Goal: Task Accomplishment & Management: Manage account settings

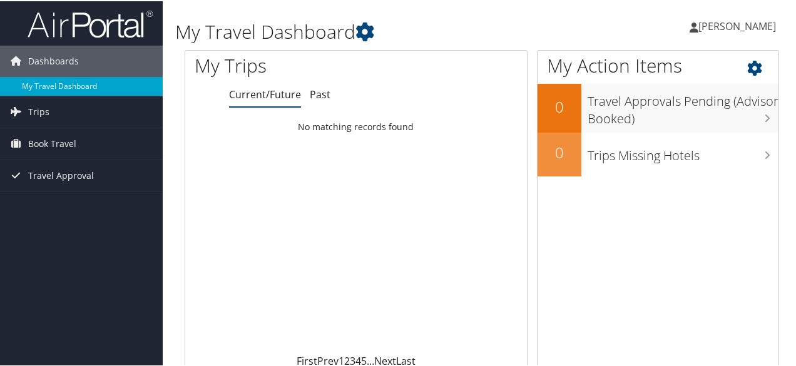
click at [761, 61] on icon at bounding box center [766, 63] width 37 height 21
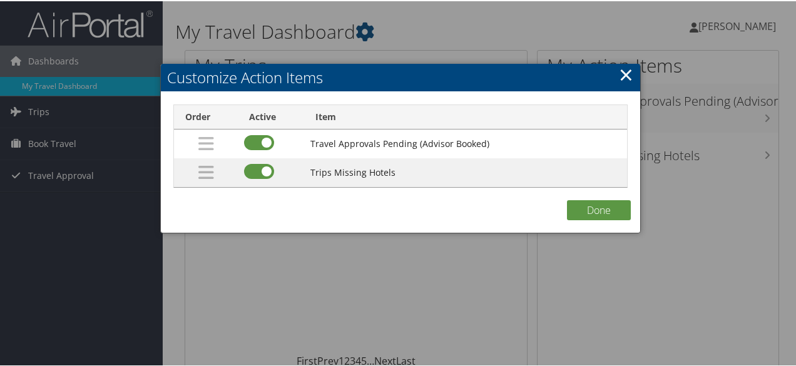
click at [627, 68] on link "×" at bounding box center [626, 73] width 14 height 25
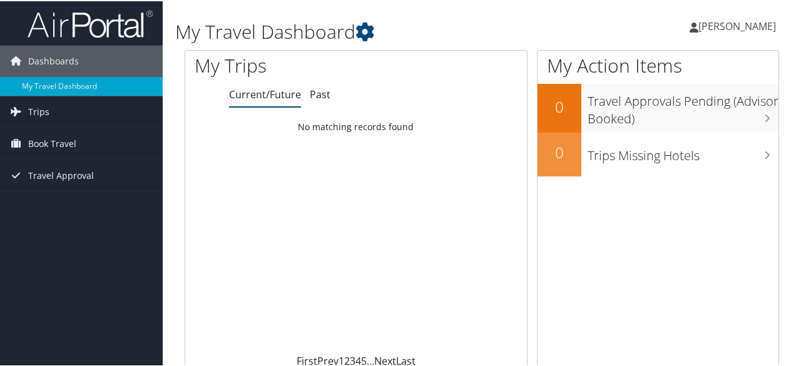
click at [699, 22] on span "[PERSON_NAME]" at bounding box center [738, 25] width 78 height 14
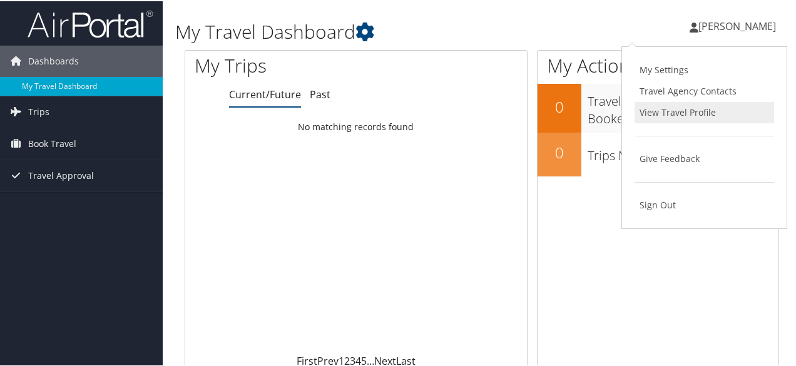
click at [665, 110] on link "View Travel Profile" at bounding box center [705, 111] width 140 height 21
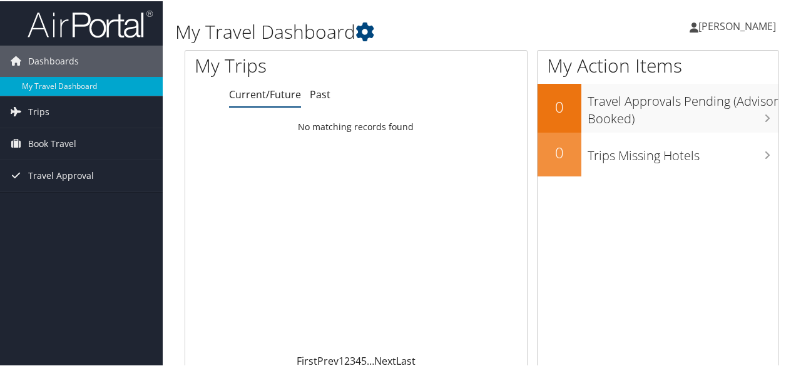
click at [759, 22] on span "[PERSON_NAME]" at bounding box center [738, 25] width 78 height 14
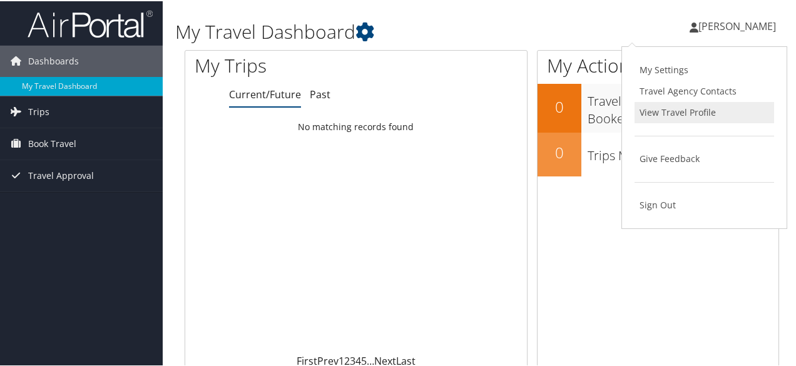
click at [684, 113] on link "View Travel Profile" at bounding box center [705, 111] width 140 height 21
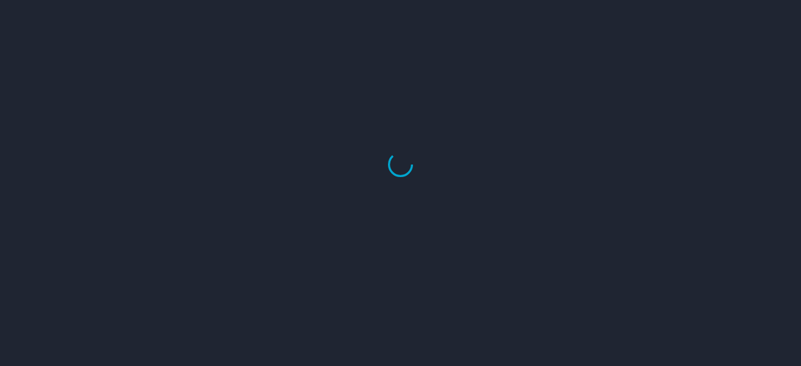
select select "US"
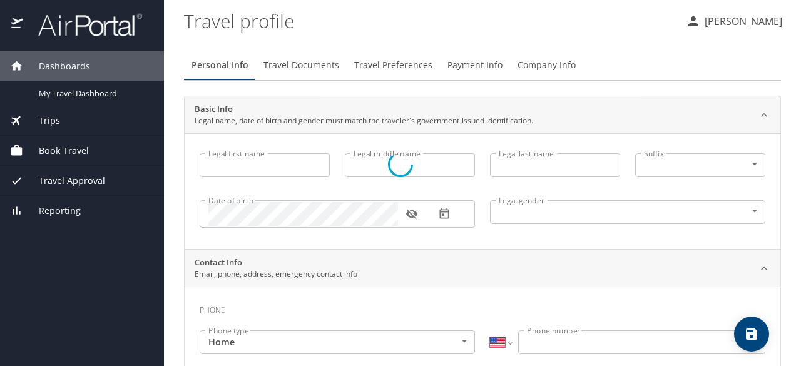
type input "[PERSON_NAME]"
type input "Undisclosed"
select select "US"
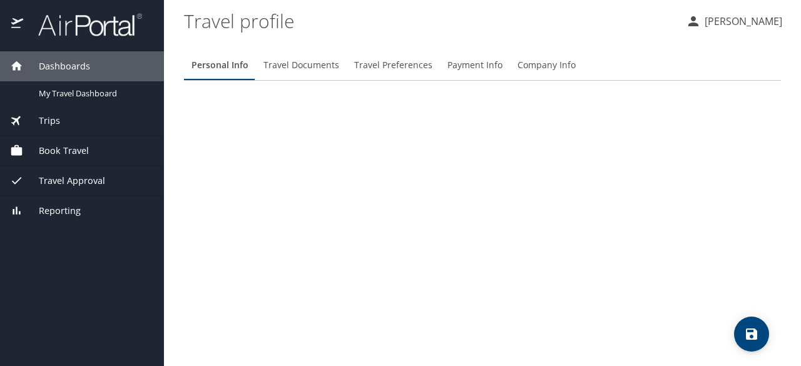
select select "US"
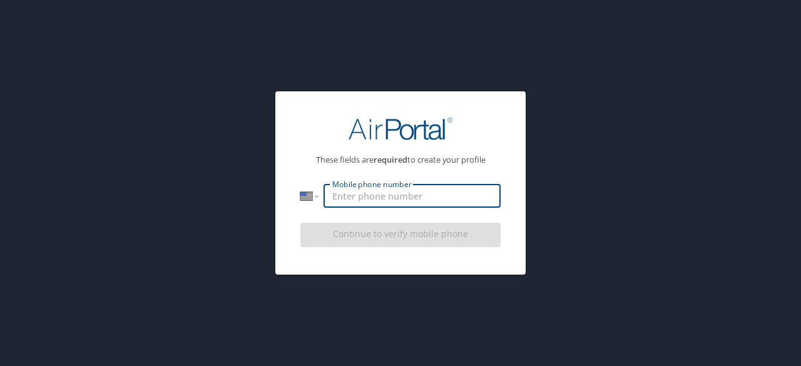
click at [411, 195] on input "Mobile phone number" at bounding box center [412, 196] width 177 height 24
click at [423, 202] on input "(504)" at bounding box center [412, 196] width 177 height 24
type input "(504) 435-9876"
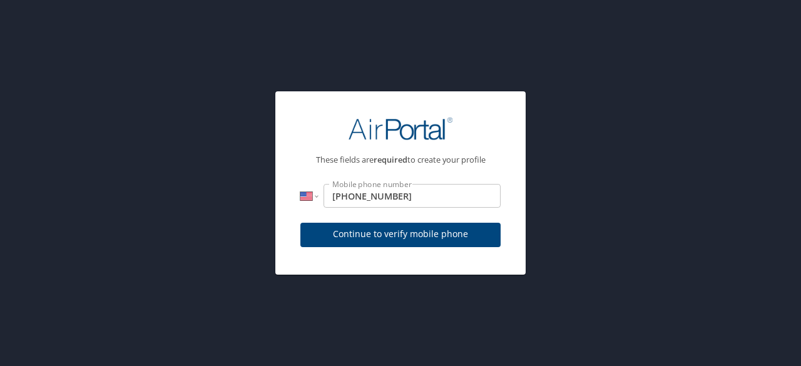
click at [515, 216] on div "These fields are required to create your profile International Afghanistan Ålan…" at bounding box center [401, 180] width 230 height 158
click at [560, 128] on div "These fields are required to create your profile International Afghanistan Ålan…" at bounding box center [400, 183] width 801 height 366
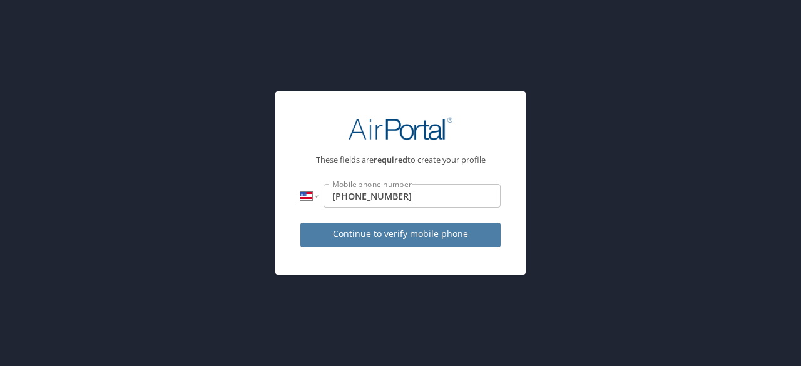
click at [437, 231] on span "Continue to verify mobile phone" at bounding box center [401, 235] width 180 height 16
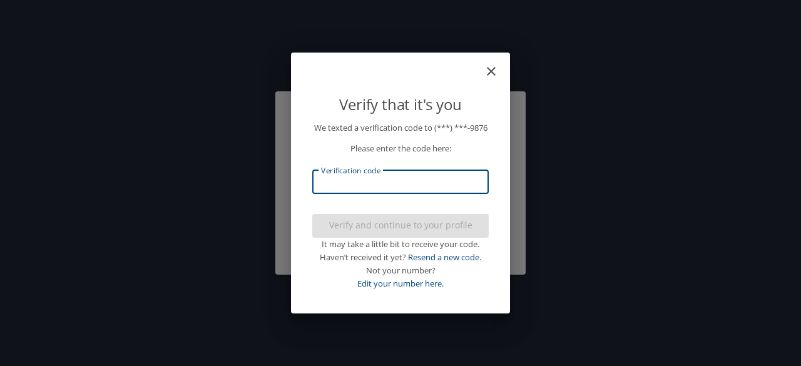
click at [435, 192] on input "Verification code" at bounding box center [400, 182] width 177 height 24
click at [496, 64] on icon "close" at bounding box center [491, 71] width 15 height 15
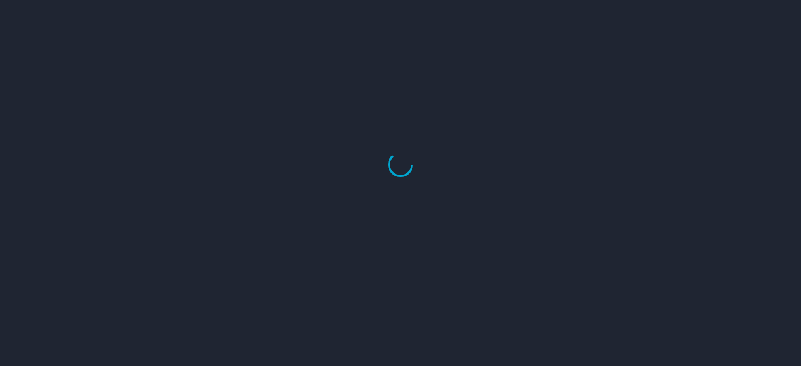
select select "US"
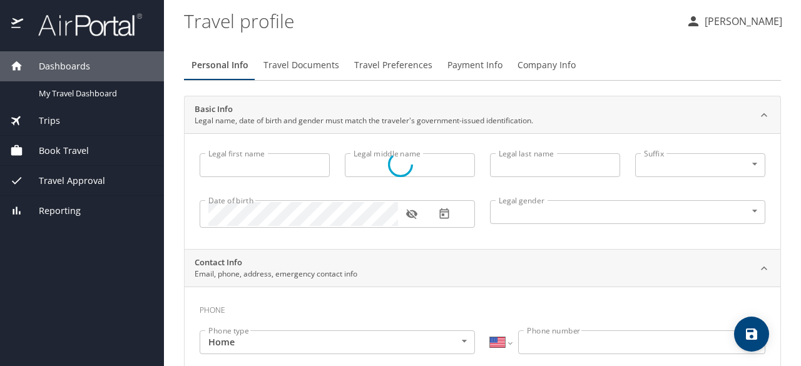
select select "US"
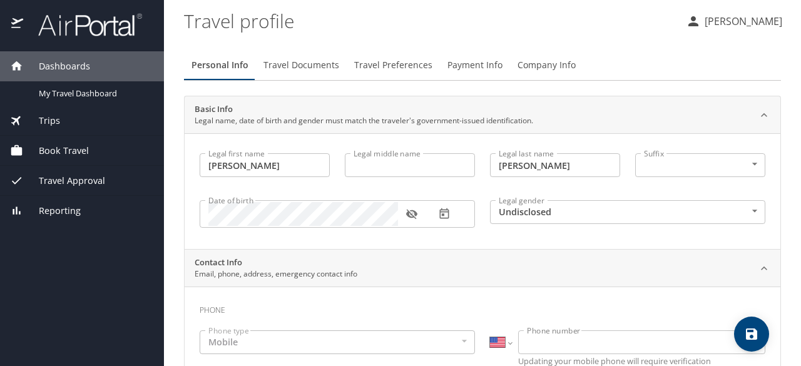
type input "[PERSON_NAME]"
type input "Undisclosed"
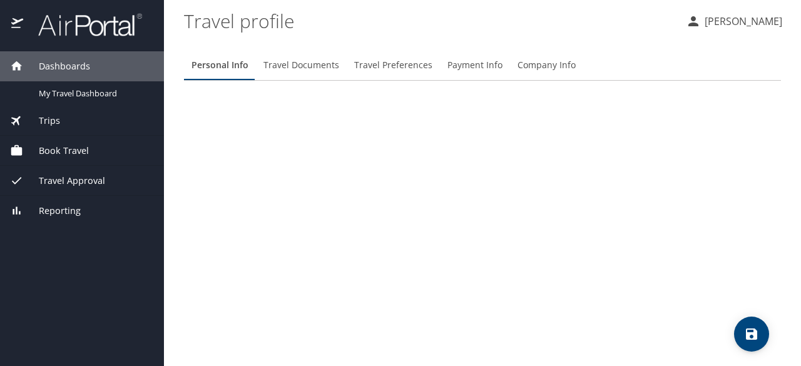
select select "US"
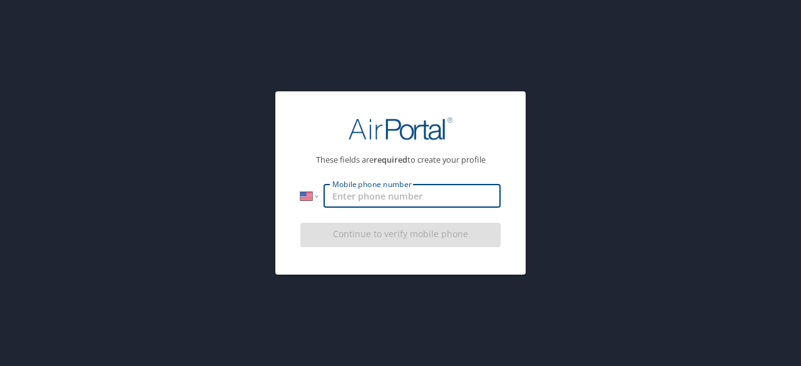
click at [405, 196] on input "Mobile phone number" at bounding box center [412, 196] width 177 height 24
click at [369, 198] on input "Mobile phone number" at bounding box center [412, 196] width 177 height 24
type input "(504) 435-9876"
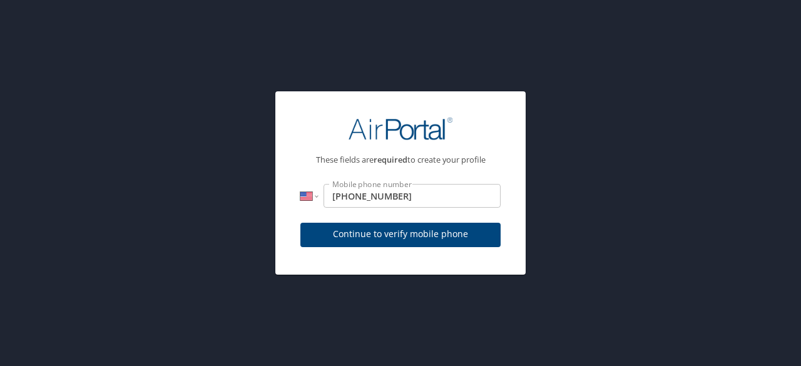
click at [574, 183] on div "These fields are required to create your profile International Afghanistan Ålan…" at bounding box center [400, 183] width 801 height 366
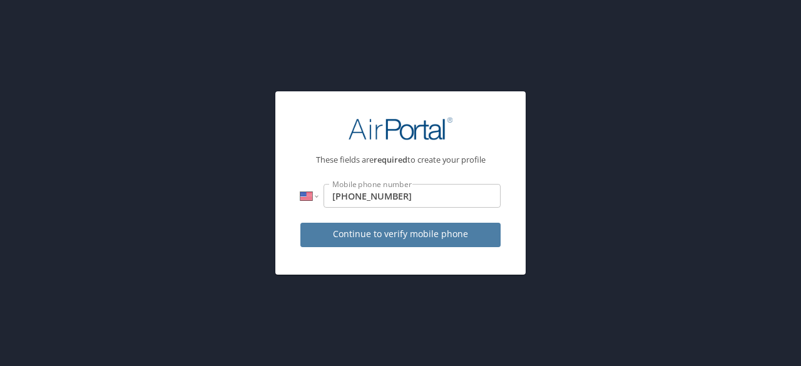
click at [410, 234] on span "Continue to verify mobile phone" at bounding box center [401, 235] width 180 height 16
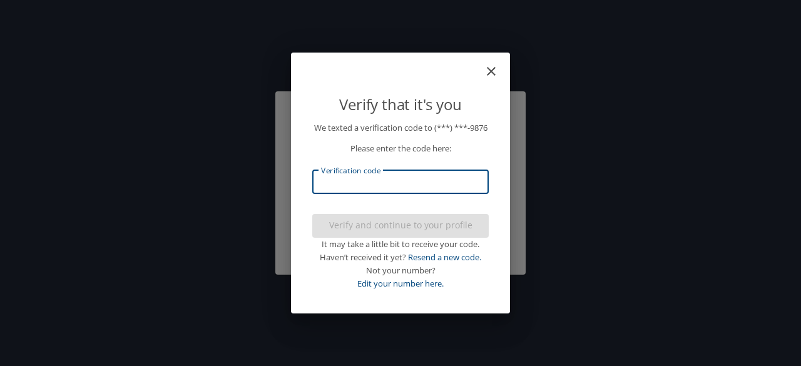
click at [453, 190] on input "Verification code" at bounding box center [400, 182] width 177 height 24
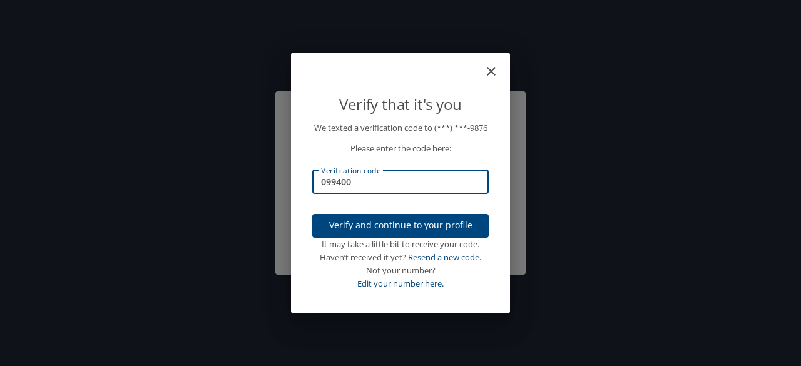
type input "099400"
click at [407, 232] on span "Verify and continue to your profile" at bounding box center [400, 226] width 157 height 16
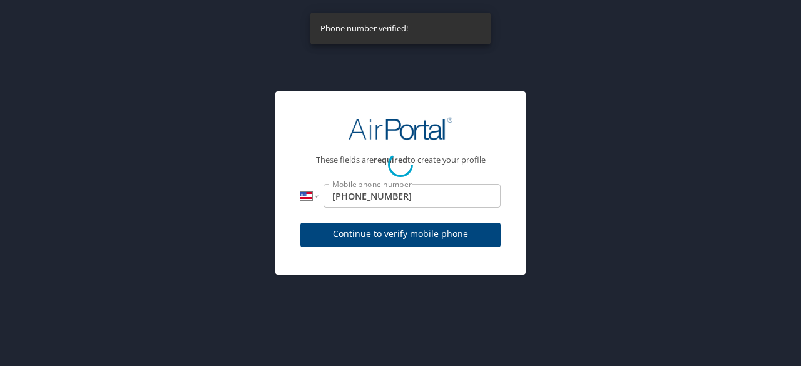
select select "US"
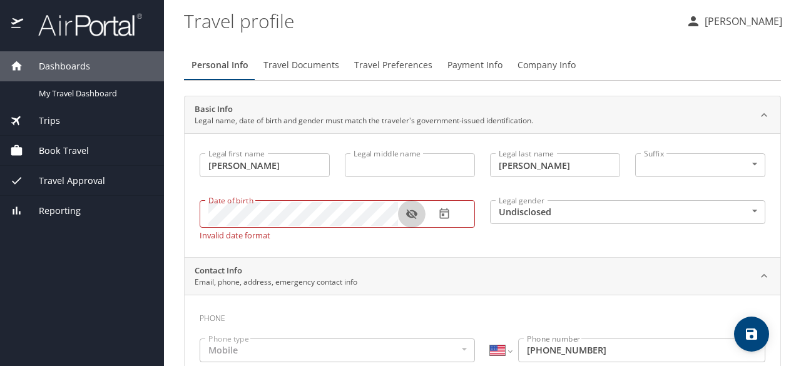
click at [418, 215] on button "button" at bounding box center [412, 214] width 28 height 28
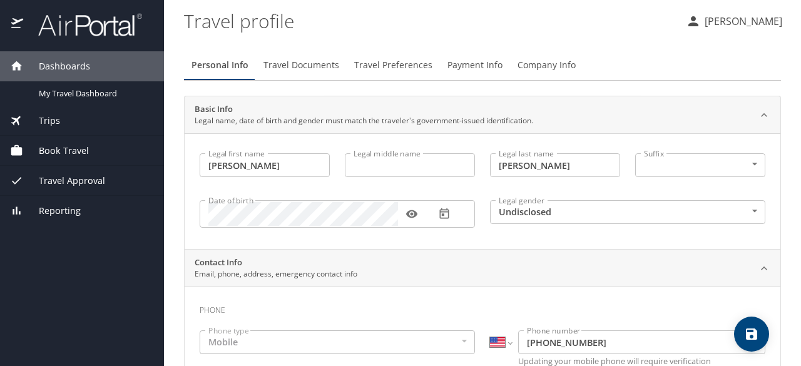
click at [613, 239] on div "Legal gender Undisclosed Undisclosed Legal gender" at bounding box center [628, 213] width 291 height 51
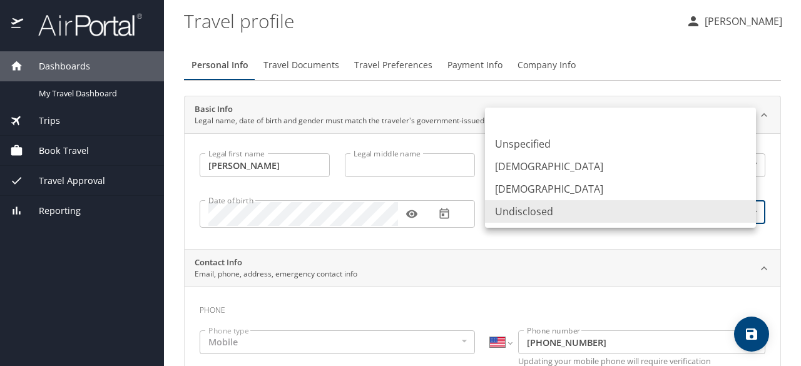
click at [679, 209] on body "Dashboards My Travel Dashboard Trips Current / Future Trips Past Trips Trips Mi…" at bounding box center [400, 183] width 801 height 366
click at [625, 181] on li "Female" at bounding box center [620, 189] width 271 height 23
type input "Female"
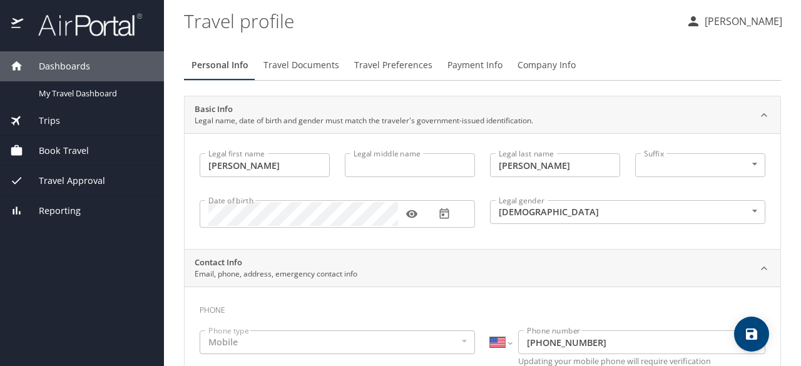
click at [568, 238] on div "Legal gender Female Female Legal gender" at bounding box center [628, 213] width 291 height 51
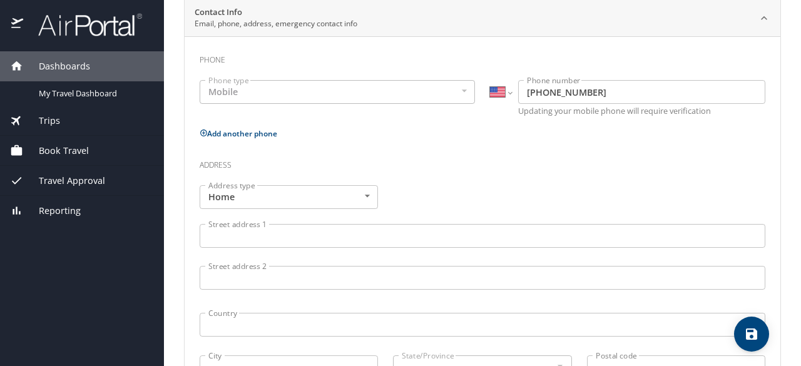
scroll to position [252, 0]
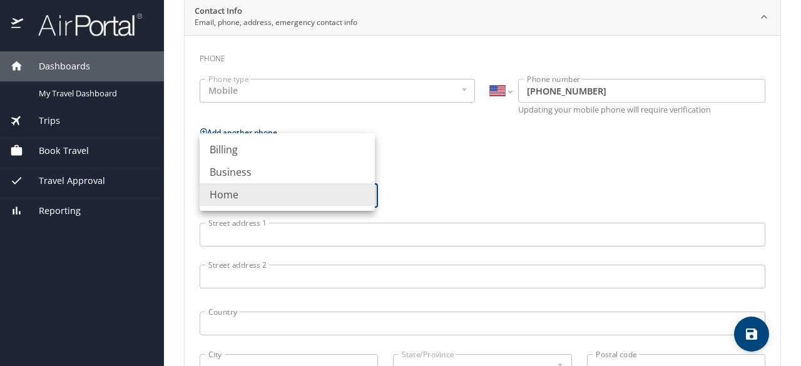
click at [337, 191] on body "Dashboards My Travel Dashboard Trips Current / Future Trips Past Trips Trips Mi…" at bounding box center [400, 183] width 801 height 366
click at [488, 165] on div at bounding box center [400, 183] width 801 height 366
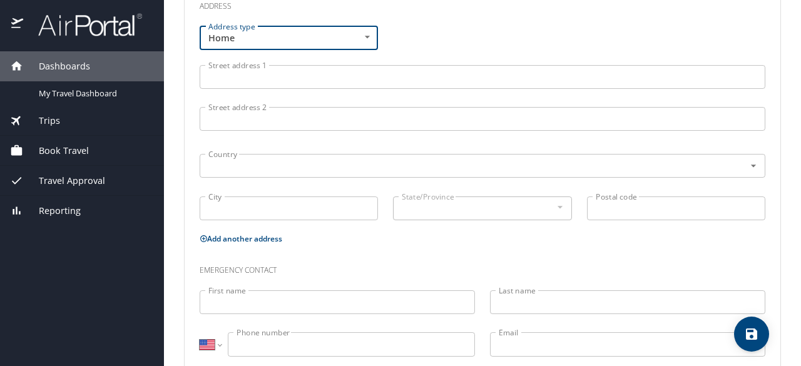
scroll to position [438, 0]
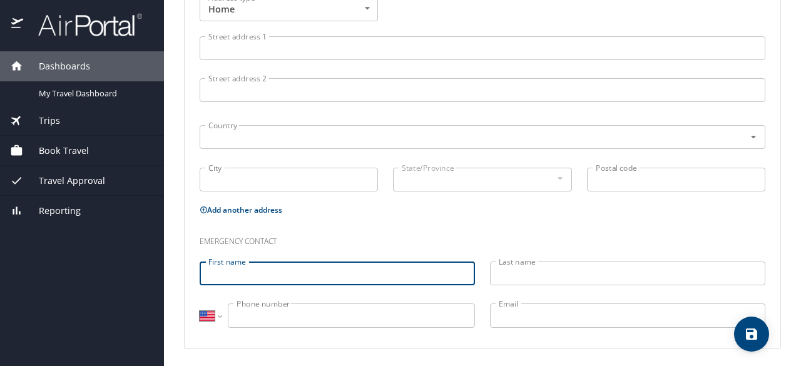
click at [404, 272] on input "First name" at bounding box center [337, 274] width 275 height 24
type input "Surjyadipta"
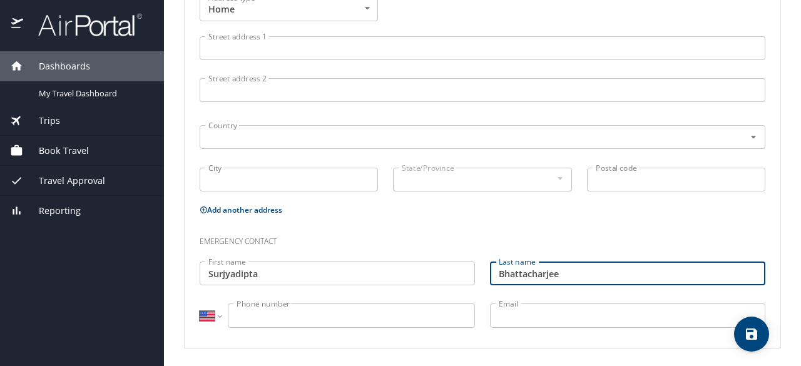
type input "Bhattacharjee"
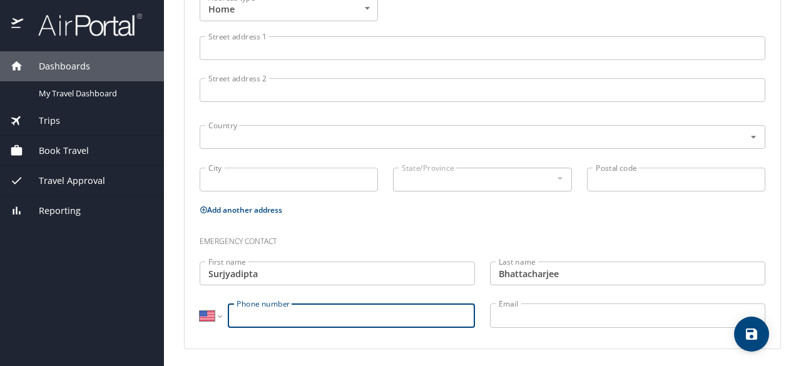
click at [418, 312] on input "Phone number" at bounding box center [351, 316] width 247 height 24
type input "(504) 343-8725"
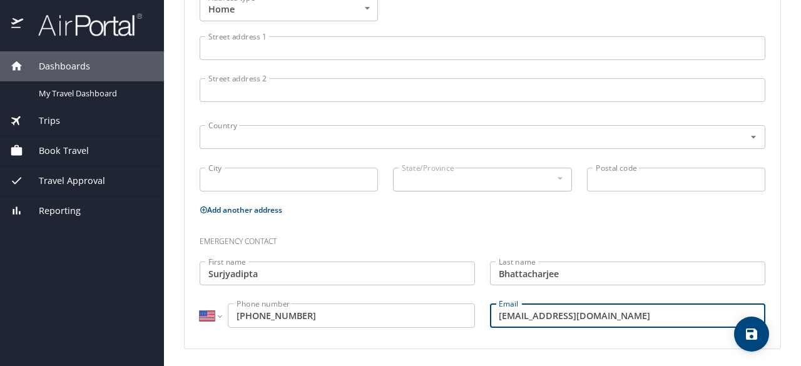
type input "sbhat3@lsuhsc.edu"
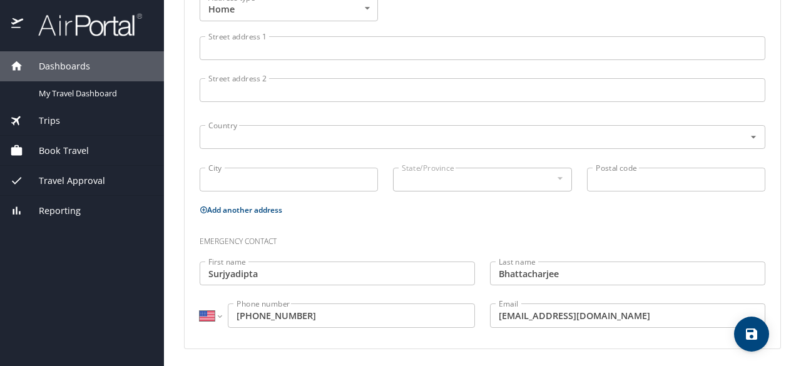
click at [469, 291] on div "First name Surjyadipta First name" at bounding box center [337, 275] width 291 height 42
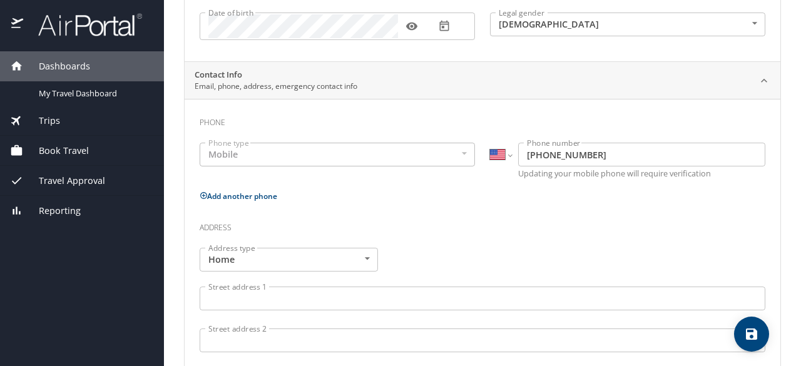
scroll to position [193, 0]
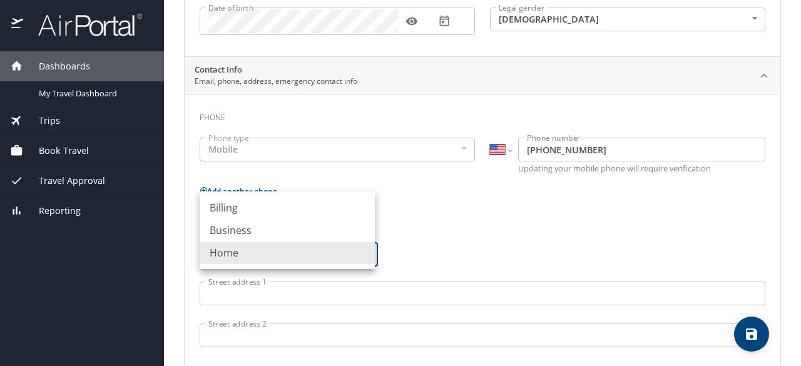
click at [335, 254] on body "Dashboards My Travel Dashboard Trips Current / Future Trips Past Trips Trips Mi…" at bounding box center [400, 183] width 801 height 366
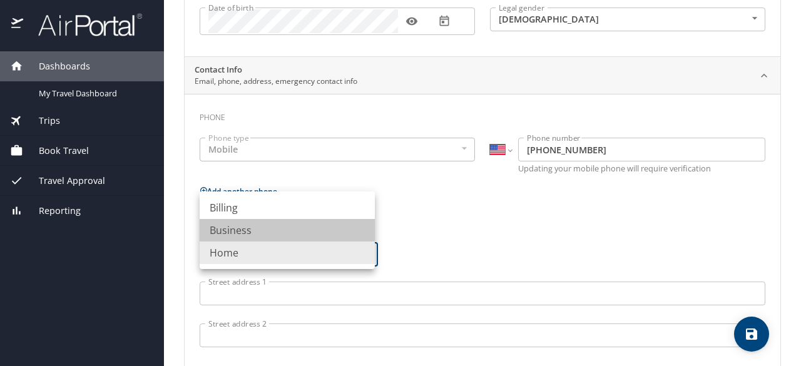
click at [298, 229] on li "Business" at bounding box center [287, 230] width 175 height 23
type input "Business"
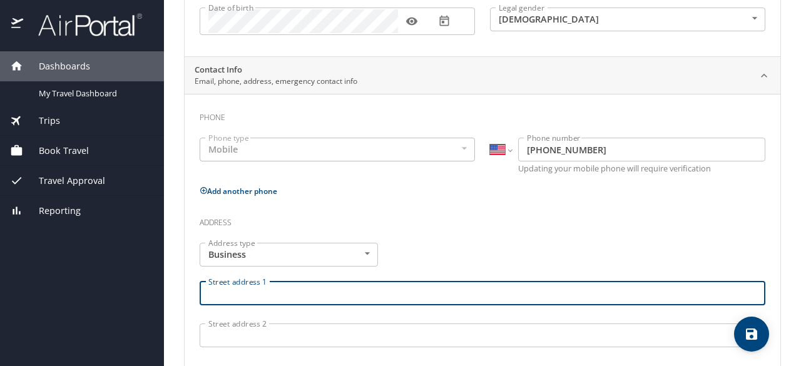
click at [292, 294] on input "Street address 1" at bounding box center [483, 294] width 566 height 24
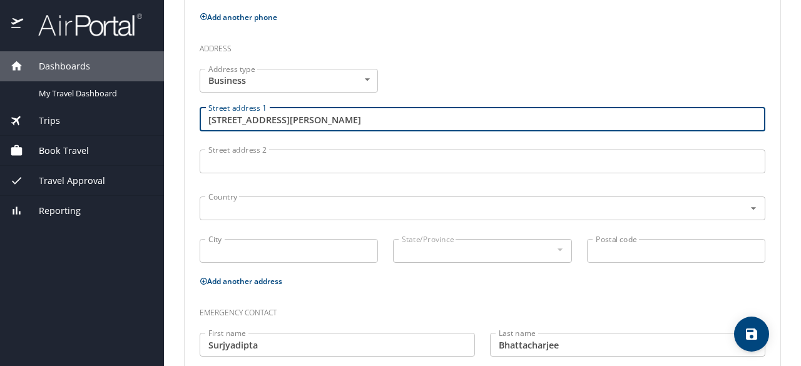
scroll to position [368, 0]
type input "2020 Gravier Street"
click at [304, 199] on input "text" at bounding box center [464, 207] width 522 height 16
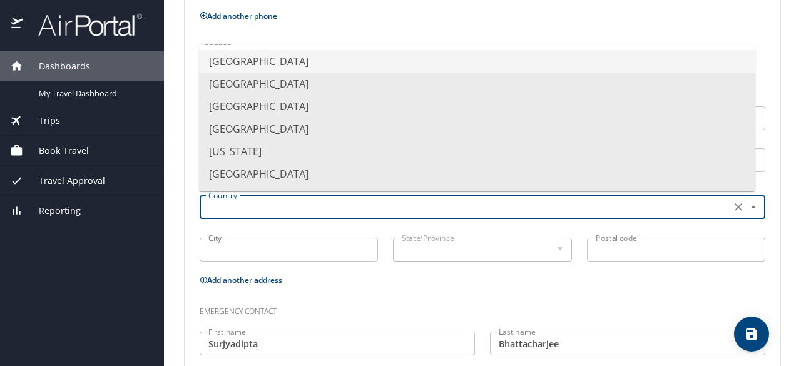
click at [326, 56] on li "United States of America" at bounding box center [477, 61] width 557 height 23
type input "United States of America"
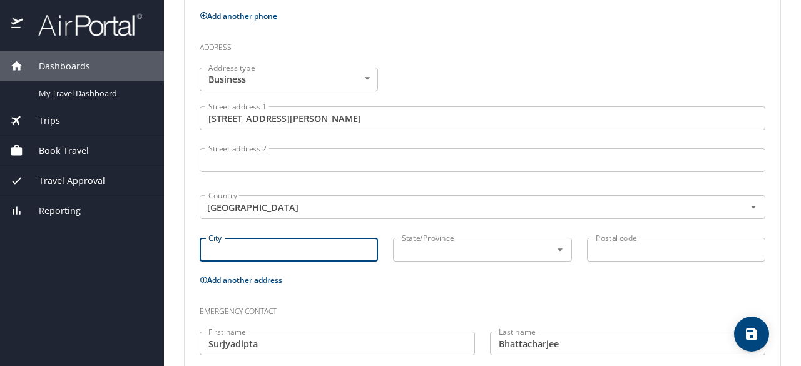
click at [257, 251] on input "City" at bounding box center [289, 250] width 178 height 24
type input "New Orleans"
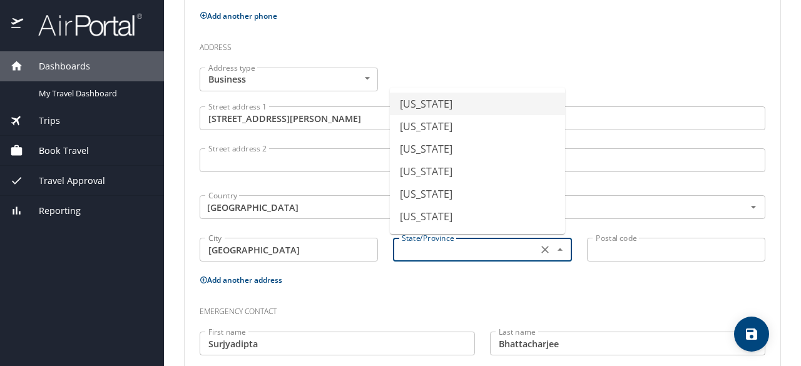
click at [410, 243] on input "text" at bounding box center [464, 250] width 134 height 16
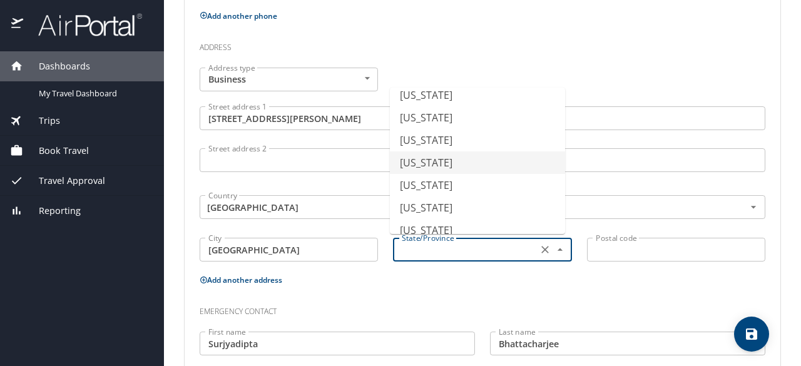
scroll to position [326, 0]
click at [430, 184] on li "[US_STATE]" at bounding box center [477, 184] width 175 height 23
type input "[US_STATE]"
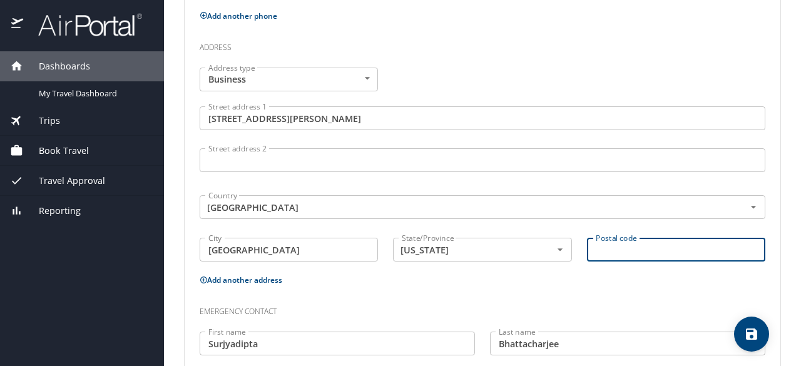
click at [607, 250] on input "Postal code" at bounding box center [676, 250] width 178 height 24
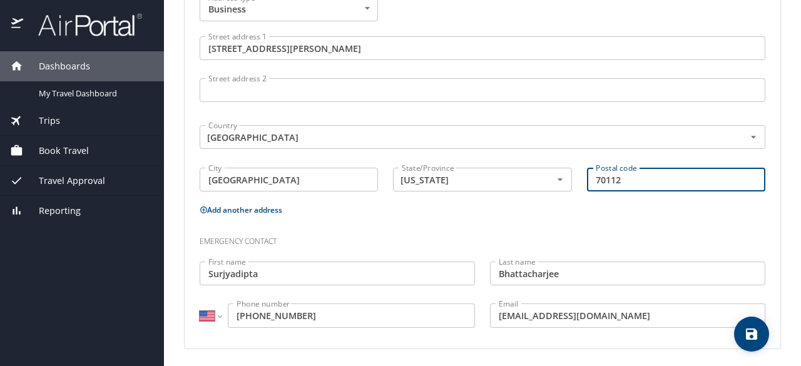
type input "70112"
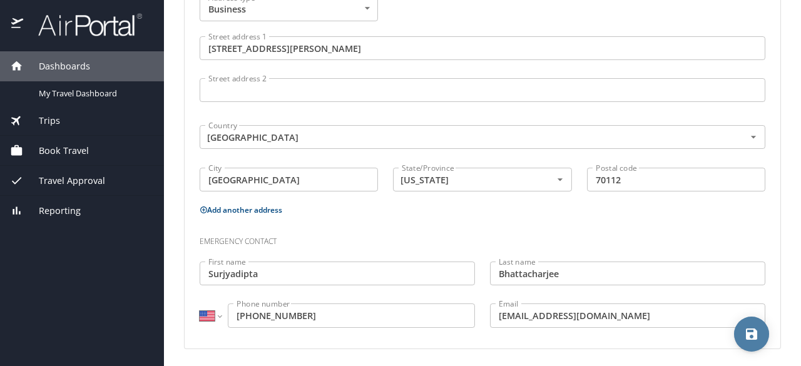
click at [754, 341] on icon "save" at bounding box center [751, 334] width 15 height 15
select select "US"
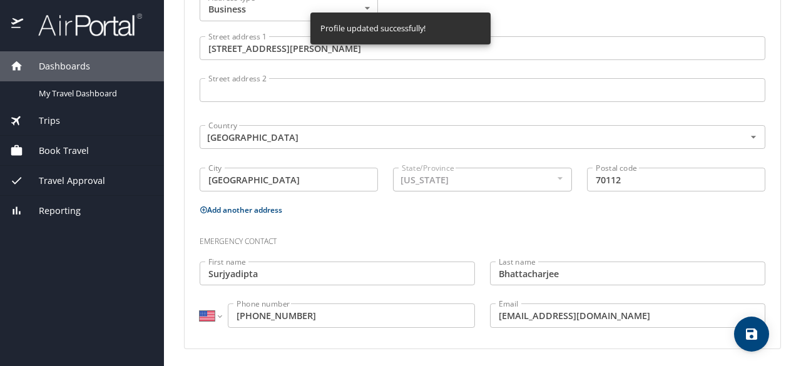
select select "US"
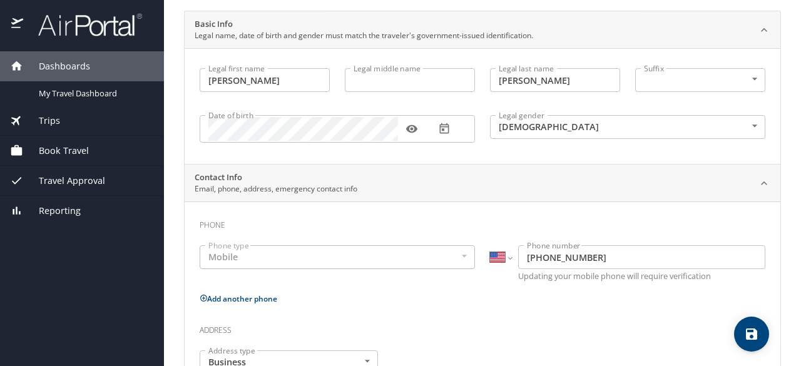
scroll to position [59, 0]
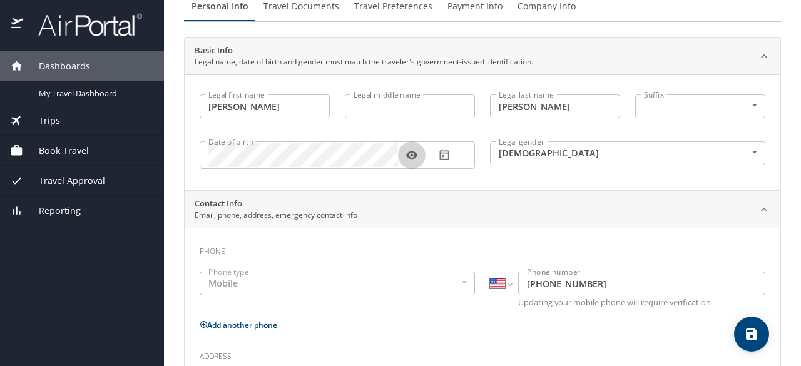
click at [414, 158] on icon "button" at bounding box center [412, 155] width 13 height 13
click at [528, 207] on div "Contact Info Email, phone, address, emergency contact info" at bounding box center [473, 210] width 556 height 24
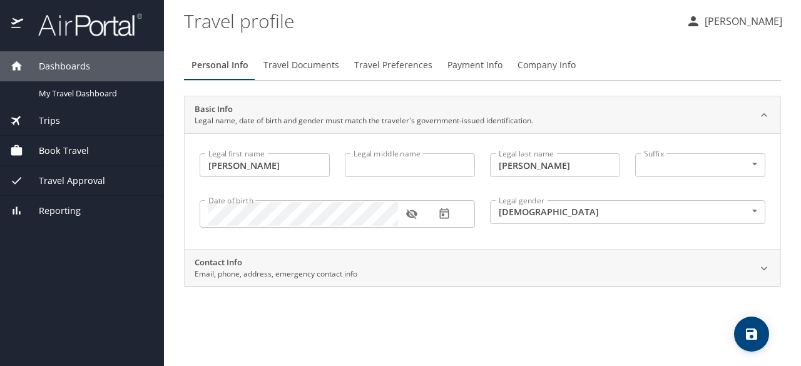
scroll to position [0, 0]
click at [786, 243] on main "Travel profile SAYANTANI BHATTACHARJEE Personal Info Travel Documents Travel Pr…" at bounding box center [482, 183] width 637 height 366
click at [394, 56] on button "Travel Preferences" at bounding box center [393, 65] width 93 height 30
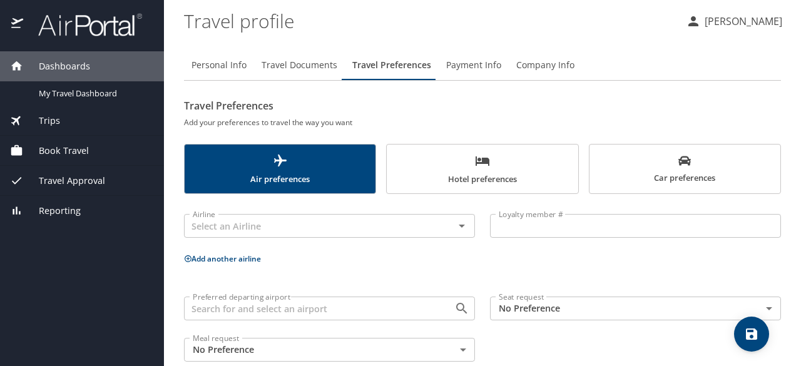
scroll to position [22, 0]
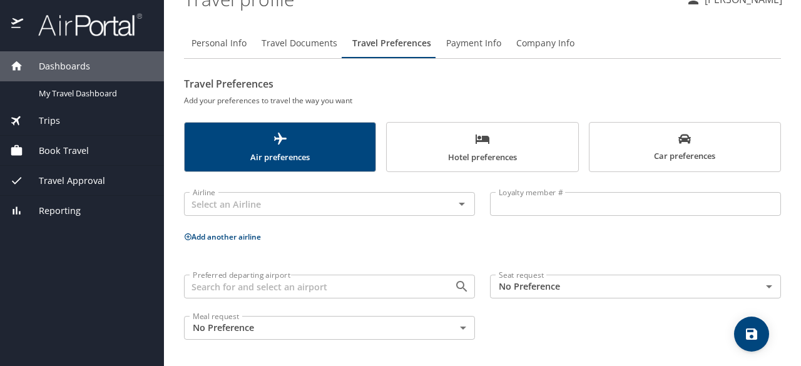
click at [302, 46] on span "Travel Documents" at bounding box center [300, 44] width 76 height 16
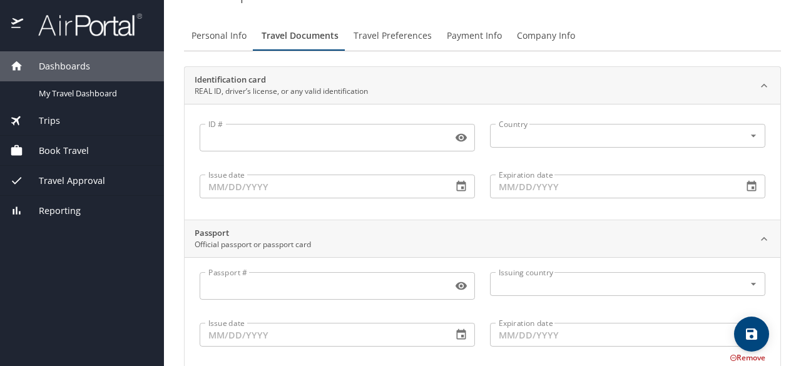
scroll to position [0, 0]
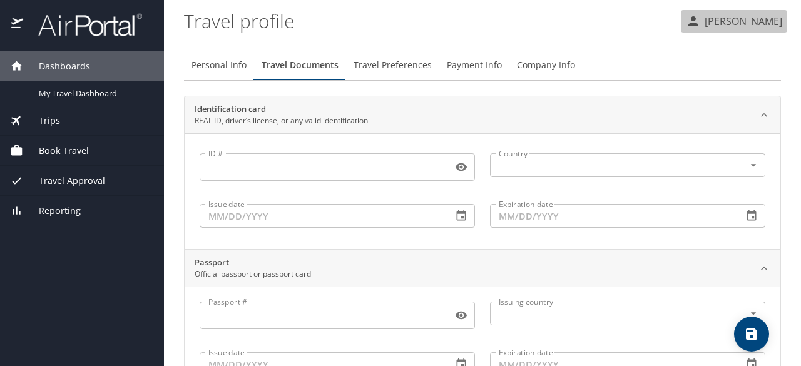
click at [701, 22] on p "[PERSON_NAME]" at bounding box center [741, 21] width 81 height 15
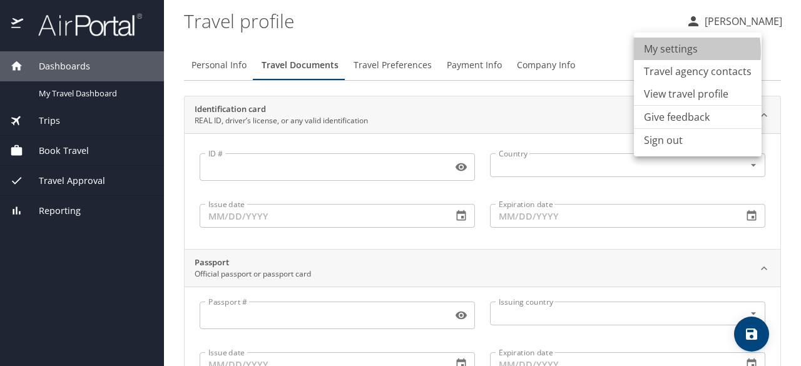
click at [674, 51] on li "My settings" at bounding box center [698, 49] width 128 height 23
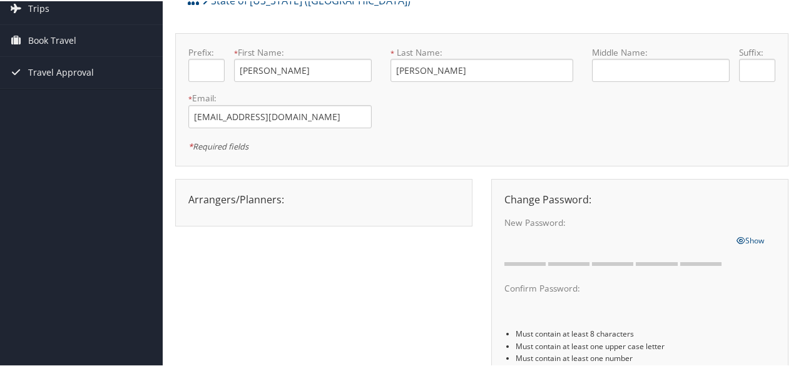
scroll to position [85, 0]
click at [217, 198] on div "Arrangers/Planners: Edit Arrangers & Planners Alicia Reynolds AMANDA DESHOTEL A…" at bounding box center [324, 197] width 290 height 15
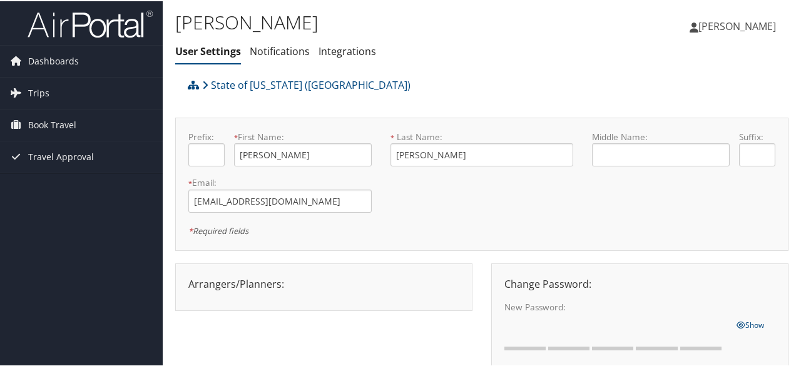
scroll to position [0, 0]
click at [341, 271] on div "Arrangers/Planners: Edit Arrangers & Planners Alicia Reynolds AMANDA DESHOTEL A…" at bounding box center [323, 286] width 297 height 48
click at [699, 27] on span "[PERSON_NAME]" at bounding box center [738, 25] width 78 height 14
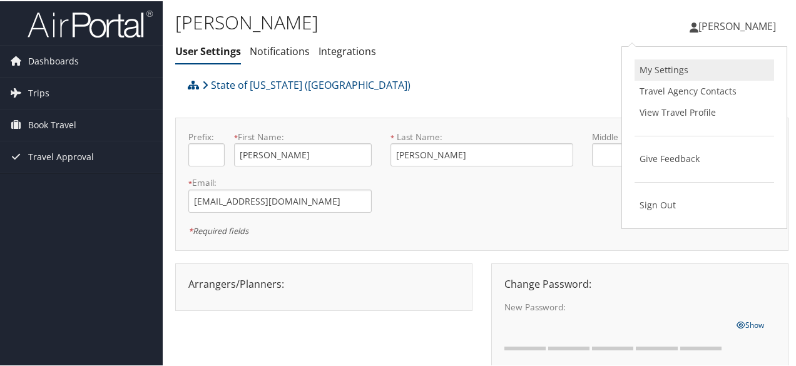
click at [651, 78] on link "My Settings" at bounding box center [705, 68] width 140 height 21
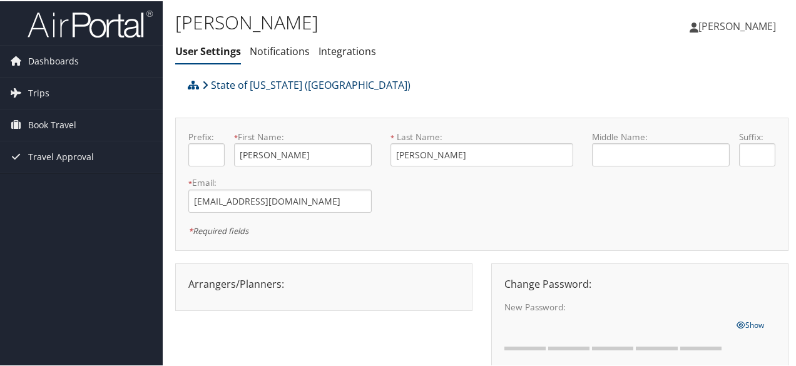
click at [205, 81] on icon at bounding box center [205, 84] width 6 height 10
click at [336, 54] on link "Integrations" at bounding box center [348, 50] width 58 height 14
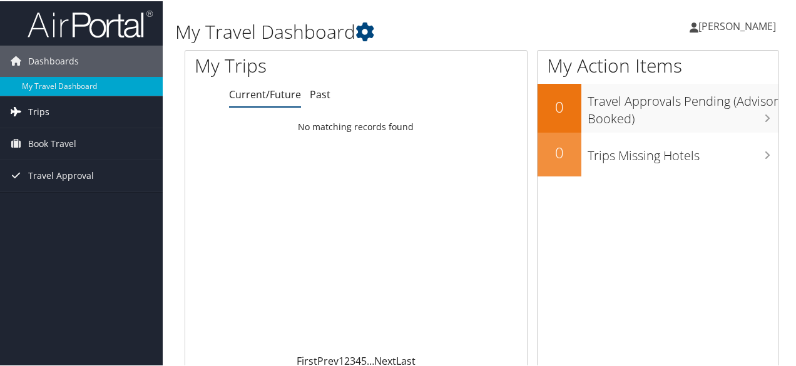
click at [74, 106] on link "Trips" at bounding box center [81, 110] width 163 height 31
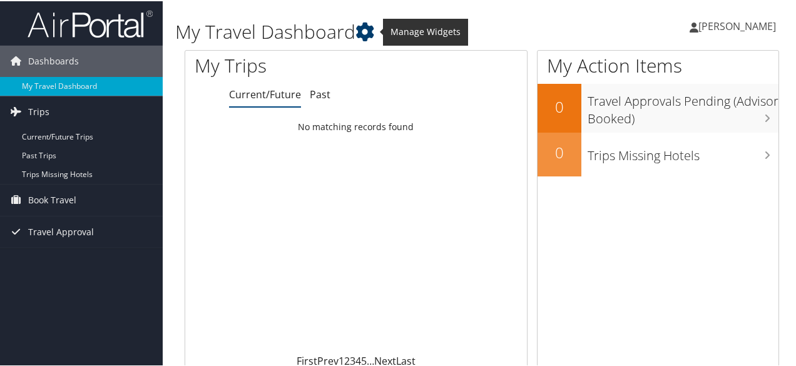
click at [369, 36] on icon at bounding box center [365, 30] width 19 height 19
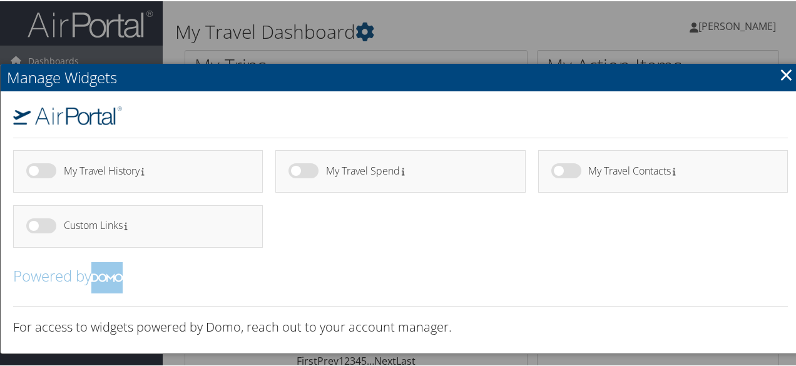
click at [779, 78] on link "×" at bounding box center [786, 73] width 14 height 25
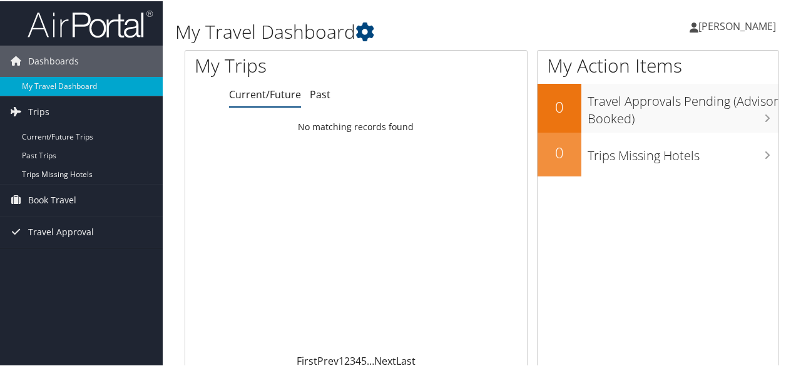
click at [701, 20] on span "[PERSON_NAME]" at bounding box center [738, 25] width 78 height 14
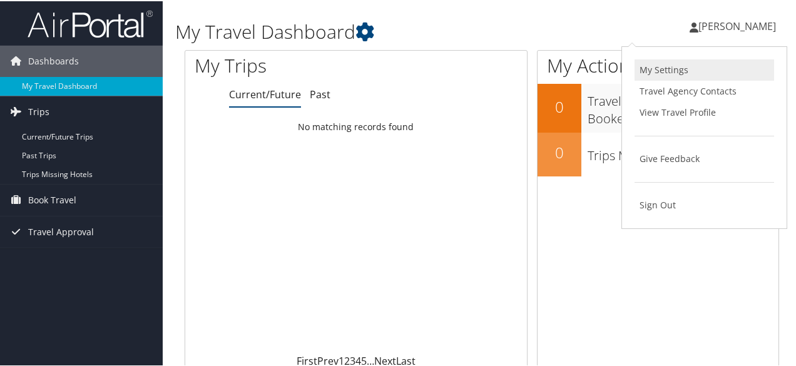
click at [695, 63] on link "My Settings" at bounding box center [705, 68] width 140 height 21
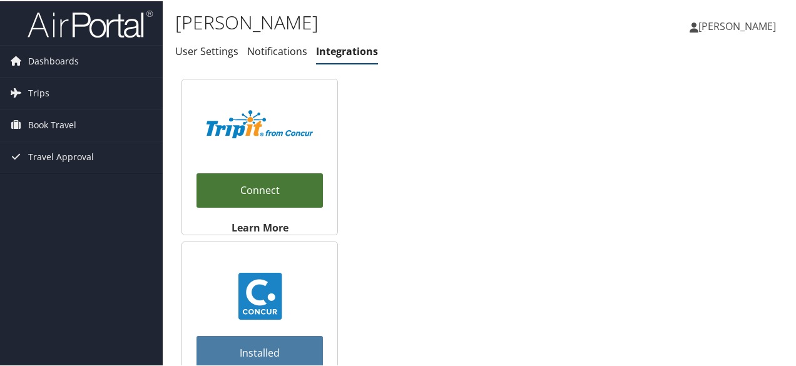
click at [237, 194] on link "Connect" at bounding box center [260, 189] width 126 height 34
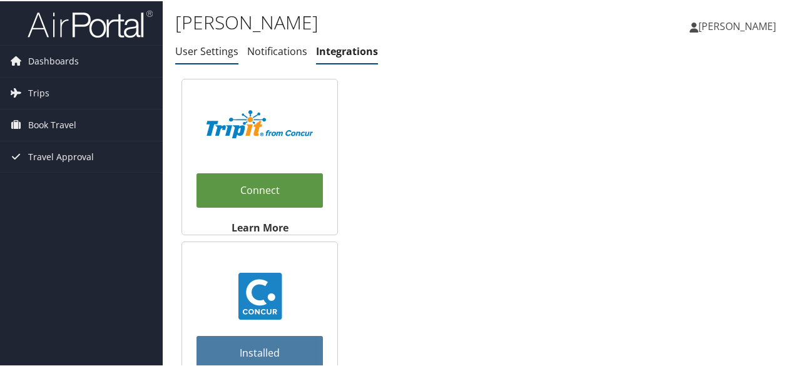
click at [218, 53] on link "User Settings" at bounding box center [206, 50] width 63 height 14
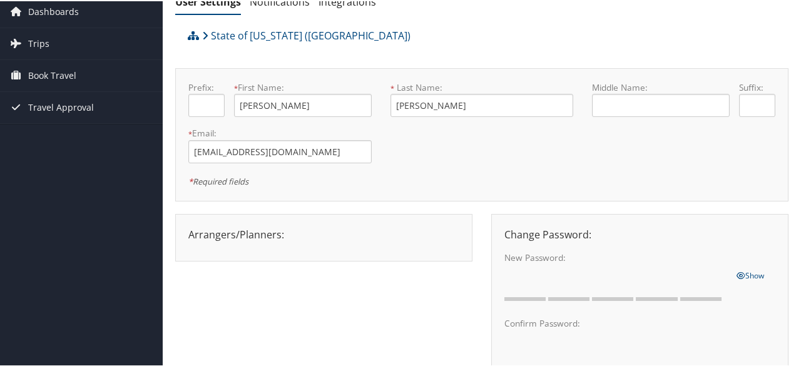
scroll to position [49, 0]
click at [273, 235] on div "Arrangers/Planners: Edit Arrangers & Planners [PERSON_NAME] [PERSON_NAME] [PERS…" at bounding box center [324, 234] width 290 height 15
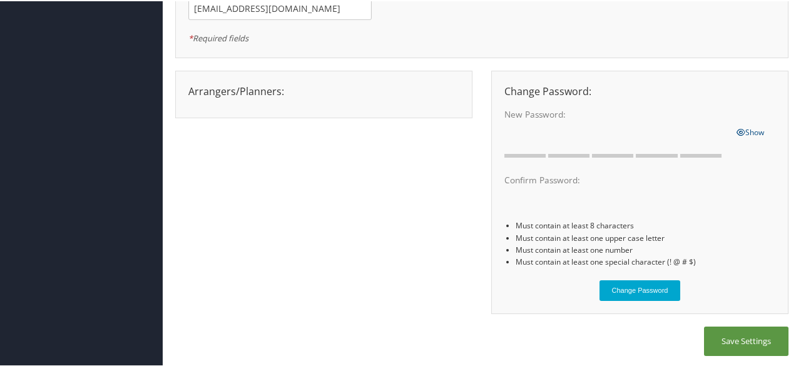
scroll to position [0, 0]
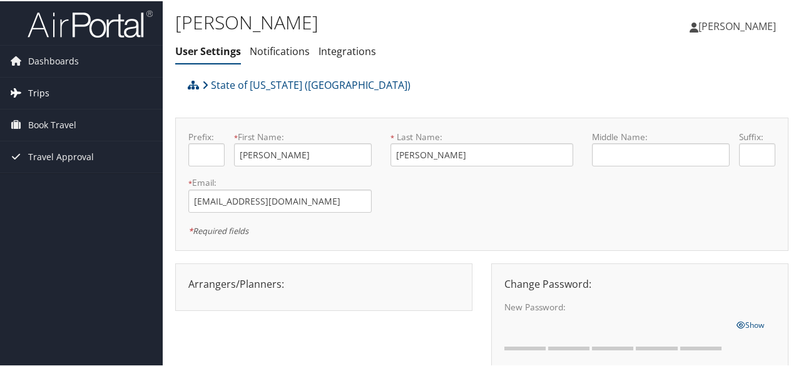
click at [39, 88] on span "Trips" at bounding box center [38, 91] width 21 height 31
click at [58, 178] on span "Book Travel" at bounding box center [52, 180] width 48 height 31
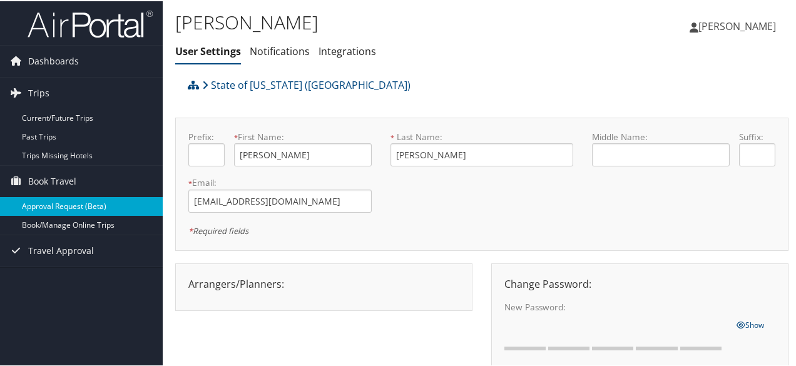
click at [64, 206] on link "Approval Request (Beta)" at bounding box center [81, 205] width 163 height 19
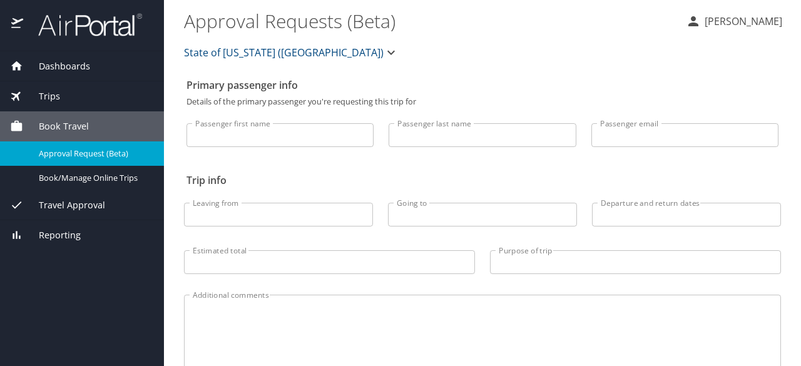
click at [73, 66] on span "Dashboards" at bounding box center [56, 66] width 67 height 14
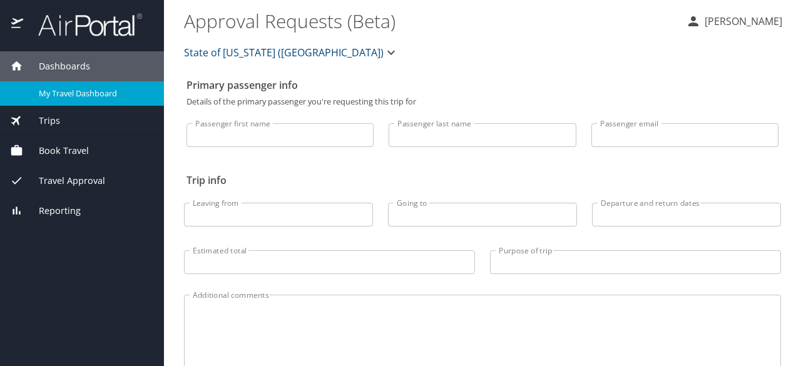
click at [71, 91] on span "My Travel Dashboard" at bounding box center [94, 94] width 110 height 12
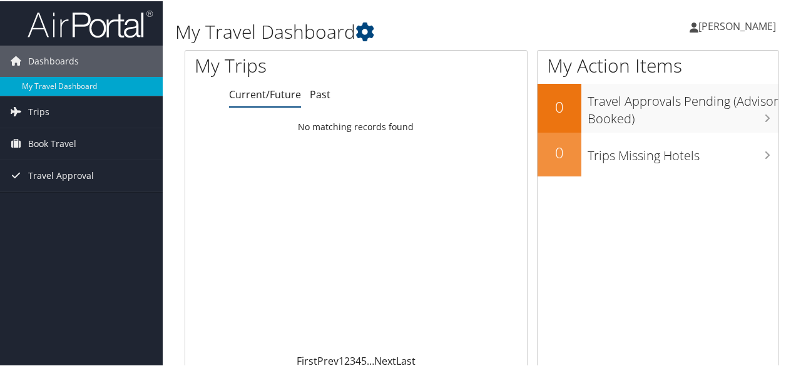
click at [699, 21] on span "[PERSON_NAME]" at bounding box center [738, 25] width 78 height 14
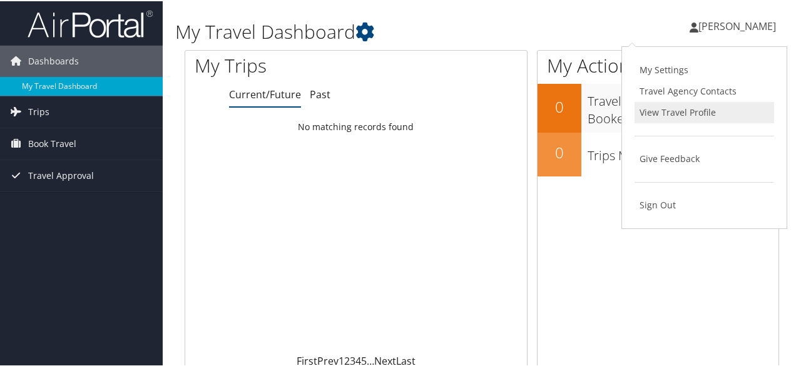
click at [702, 116] on link "View Travel Profile" at bounding box center [705, 111] width 140 height 21
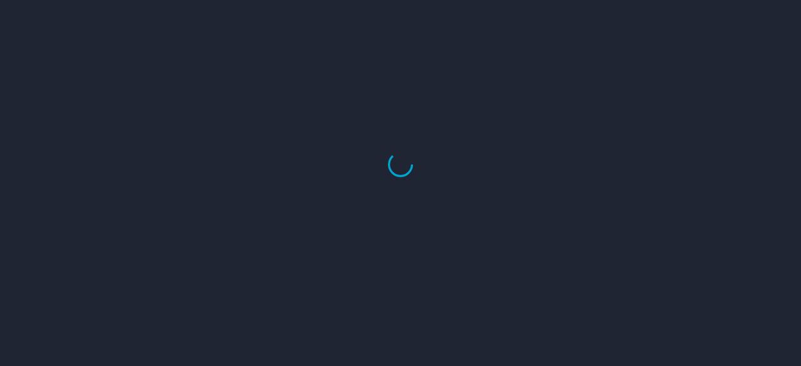
select select "US"
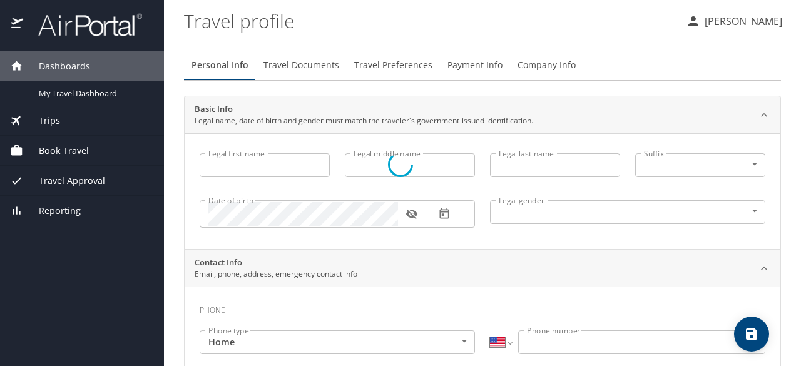
type input "[PERSON_NAME]"
type input "[DEMOGRAPHIC_DATA]"
type input "Surjyadipta"
type input "Bhattacharjee"
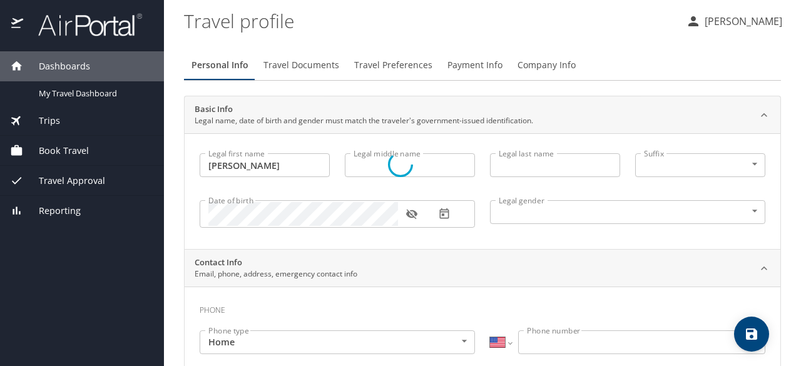
type input "[PHONE_NUMBER]"
type input "[EMAIL_ADDRESS][DOMAIN_NAME]"
select select "US"
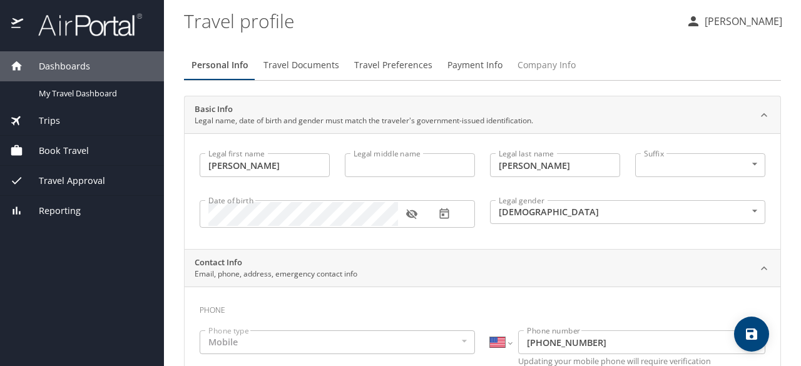
click at [535, 63] on span "Company Info" at bounding box center [547, 66] width 58 height 16
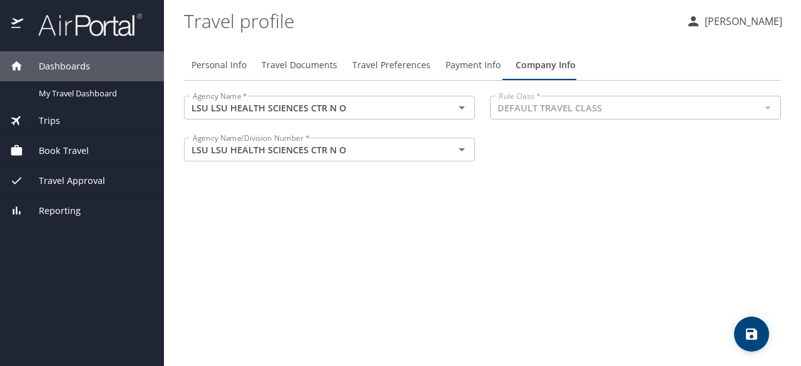
click at [456, 69] on span "Payment Info" at bounding box center [473, 66] width 55 height 16
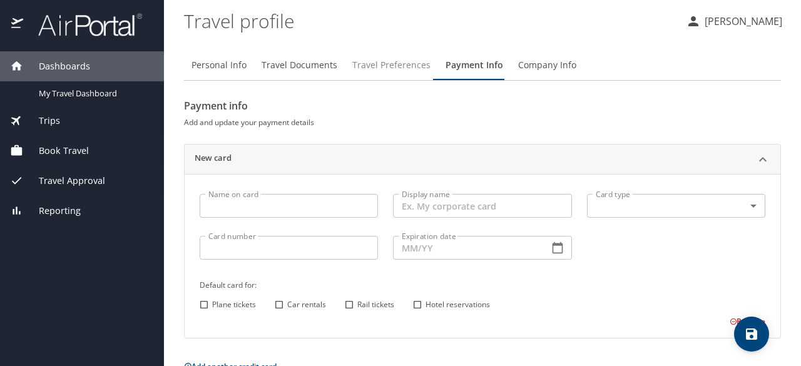
click at [378, 66] on span "Travel Preferences" at bounding box center [391, 66] width 78 height 16
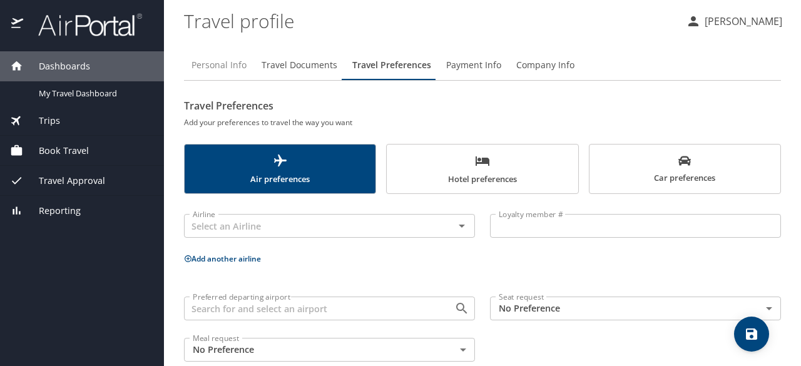
click at [219, 64] on span "Personal Info" at bounding box center [219, 66] width 55 height 16
select select "US"
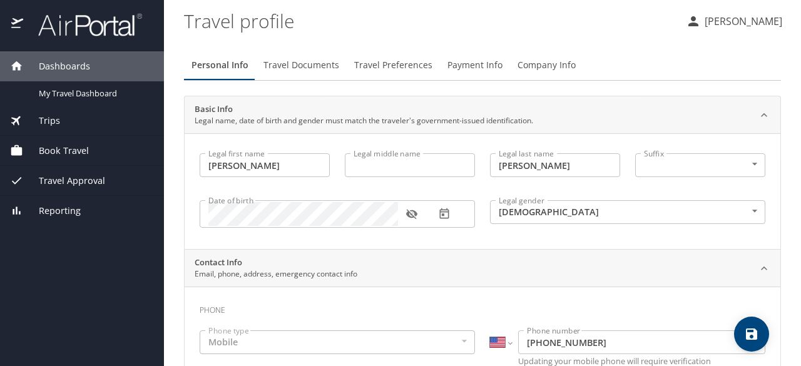
click at [76, 219] on div "Reporting" at bounding box center [82, 211] width 164 height 30
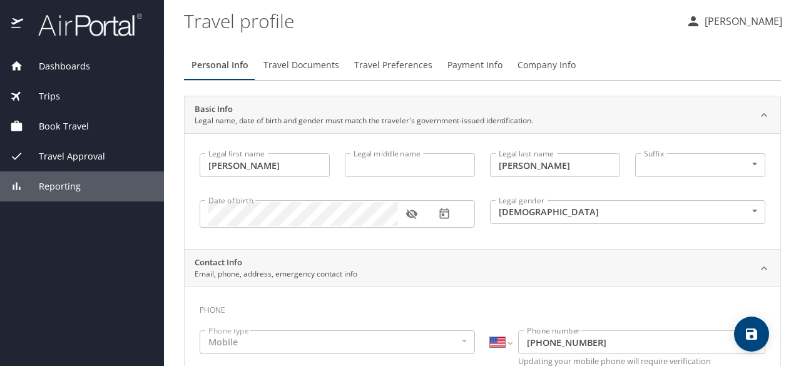
click at [66, 190] on span "Reporting" at bounding box center [52, 187] width 58 height 14
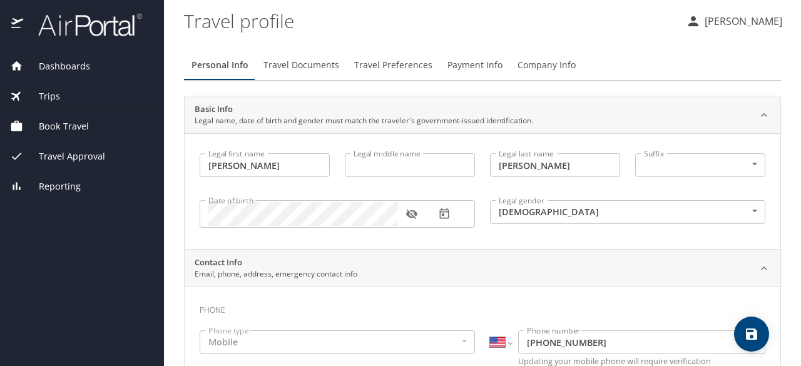
click at [56, 68] on span "Dashboards" at bounding box center [56, 66] width 67 height 14
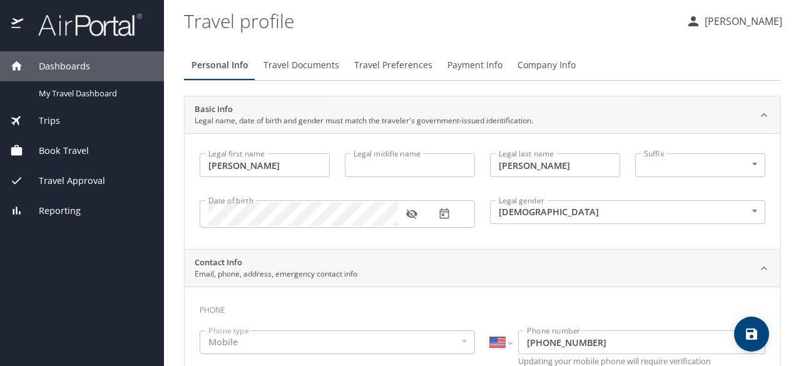
click at [66, 150] on span "Book Travel" at bounding box center [56, 151] width 66 height 14
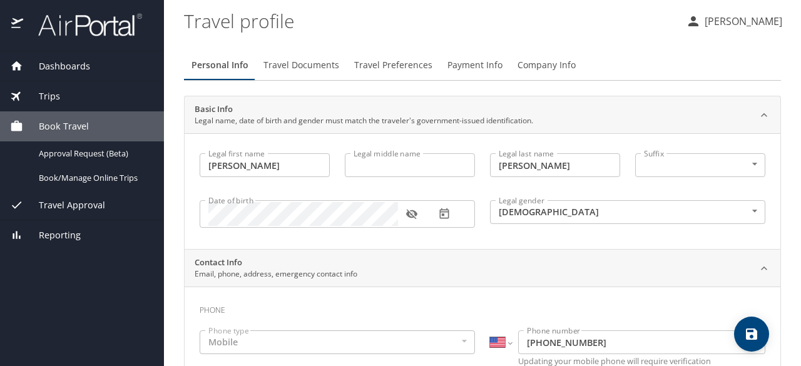
click at [56, 125] on span "Book Travel" at bounding box center [56, 127] width 66 height 14
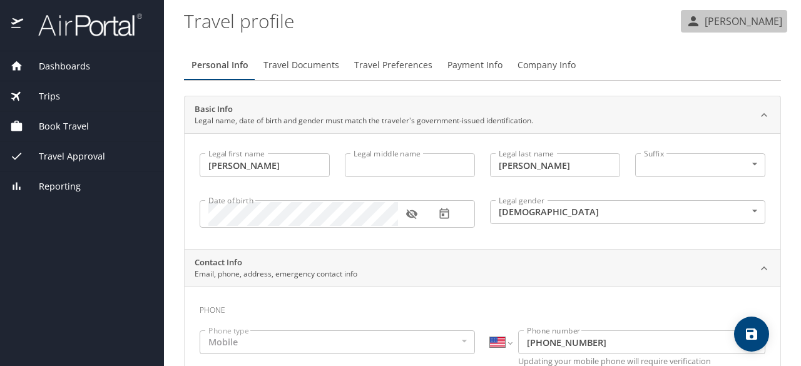
click at [705, 14] on p "[PERSON_NAME]" at bounding box center [741, 21] width 81 height 15
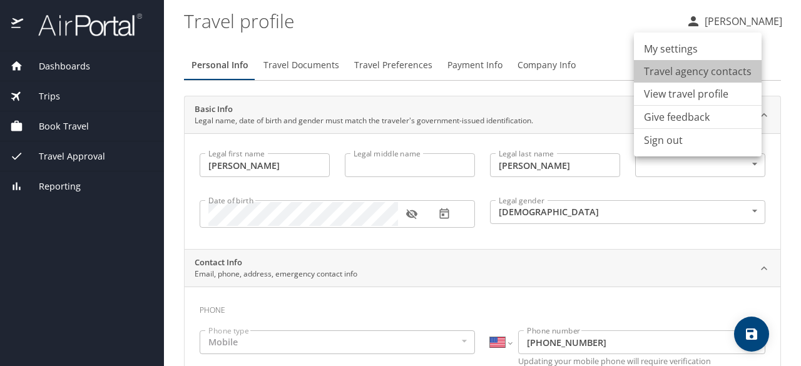
click at [711, 73] on li "Travel agency contacts" at bounding box center [698, 71] width 128 height 23
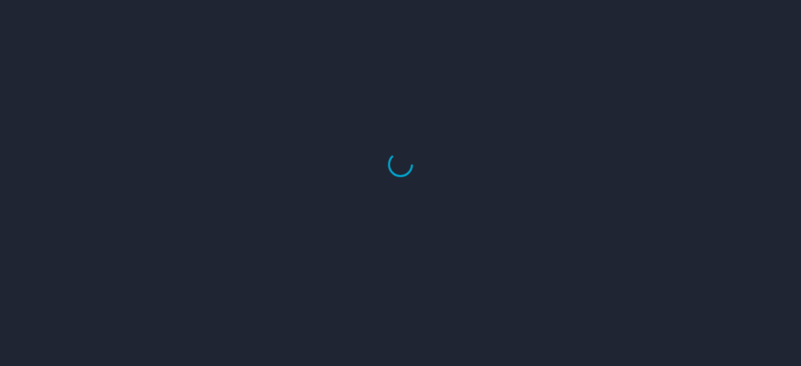
select select "US"
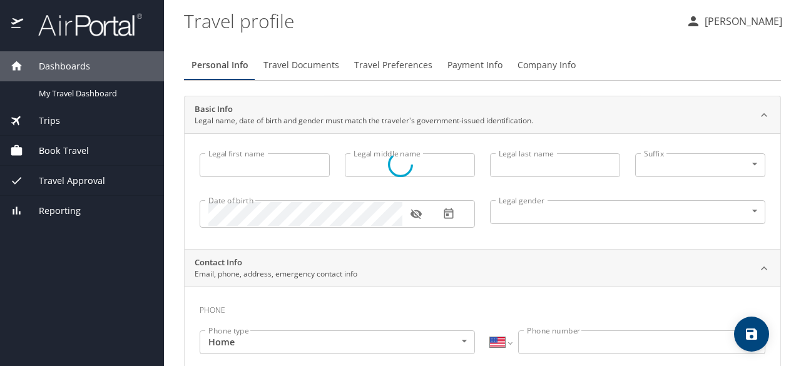
type input "[PERSON_NAME]"
type input "[DEMOGRAPHIC_DATA]"
type input "Surjyadipta"
type input "Bhattacharjee"
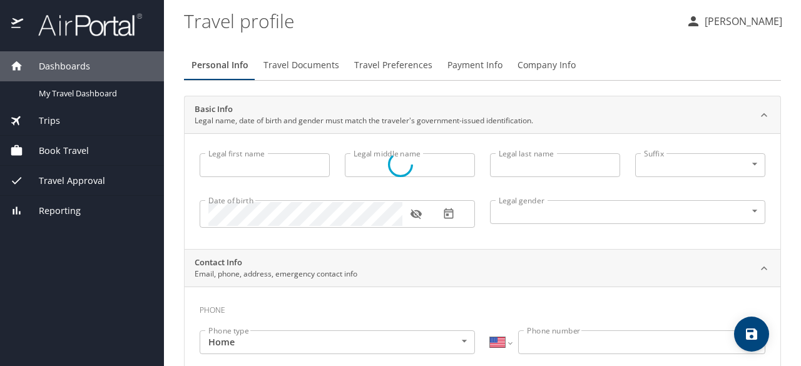
type input "[PHONE_NUMBER]"
type input "[EMAIL_ADDRESS][DOMAIN_NAME]"
select select "US"
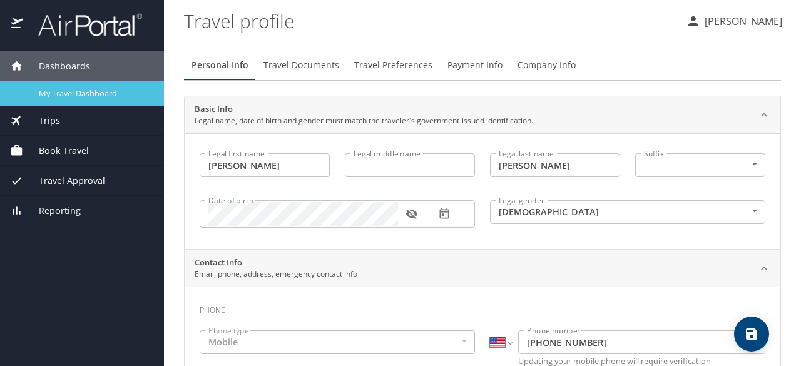
click at [55, 91] on span "My Travel Dashboard" at bounding box center [94, 94] width 110 height 12
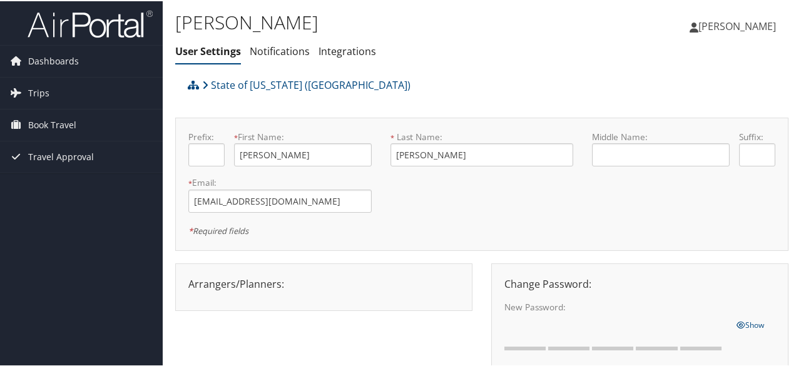
click at [244, 288] on div "Arrangers/Planners: Edit Arrangers & Planners Alicia Reynolds AMANDA DESHOTEL A…" at bounding box center [324, 282] width 290 height 15
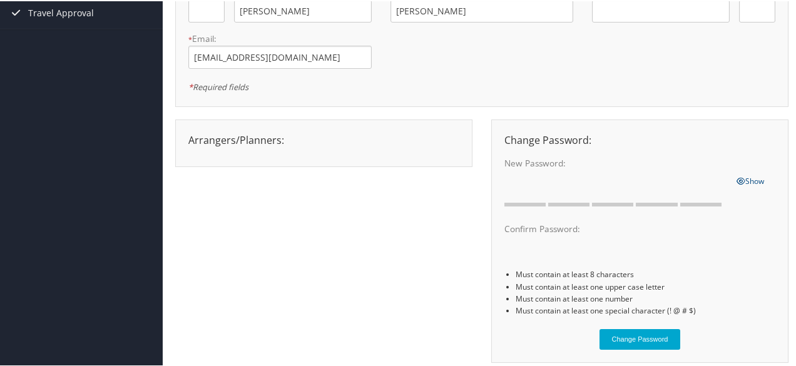
scroll to position [193, 0]
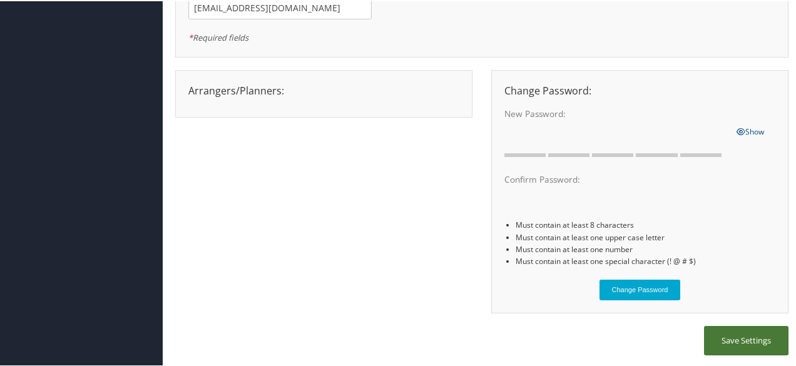
click at [752, 335] on button "Save Settings" at bounding box center [746, 339] width 85 height 29
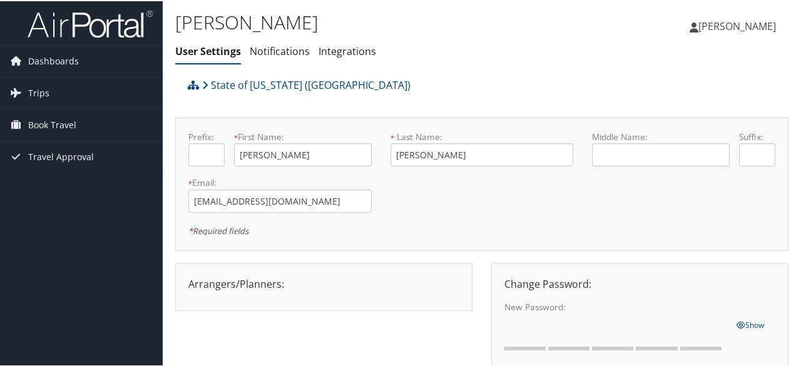
click at [699, 31] on span "[PERSON_NAME]" at bounding box center [738, 25] width 78 height 14
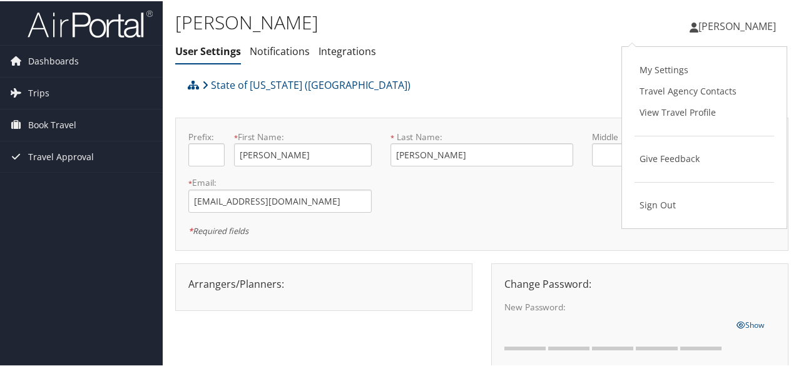
click at [490, 46] on ul "User Settings Notifications Integrations" at bounding box center [379, 50] width 409 height 23
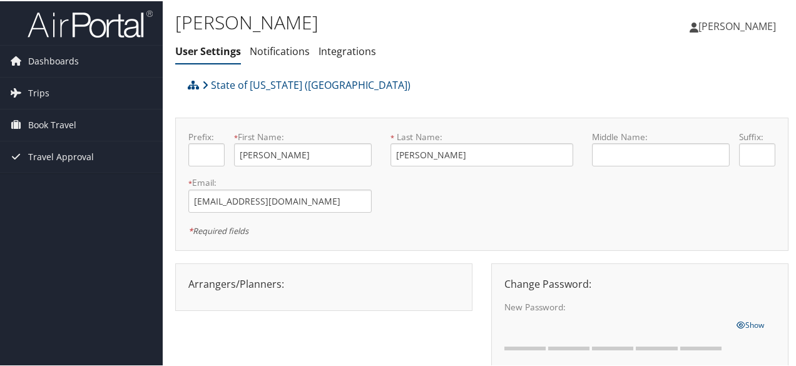
click at [699, 27] on span "[PERSON_NAME]" at bounding box center [738, 25] width 78 height 14
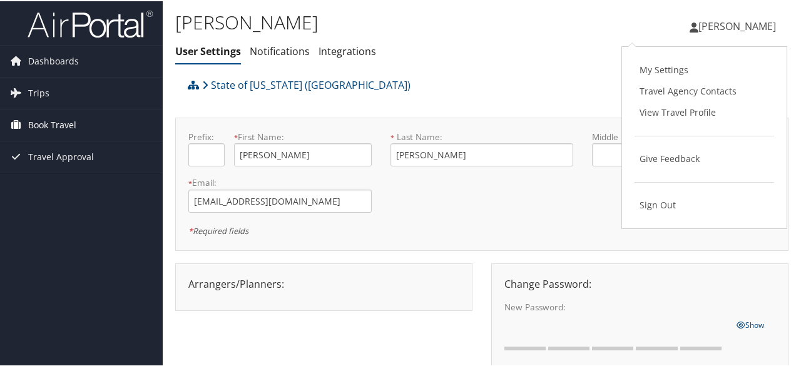
click at [66, 120] on span "Book Travel" at bounding box center [52, 123] width 48 height 31
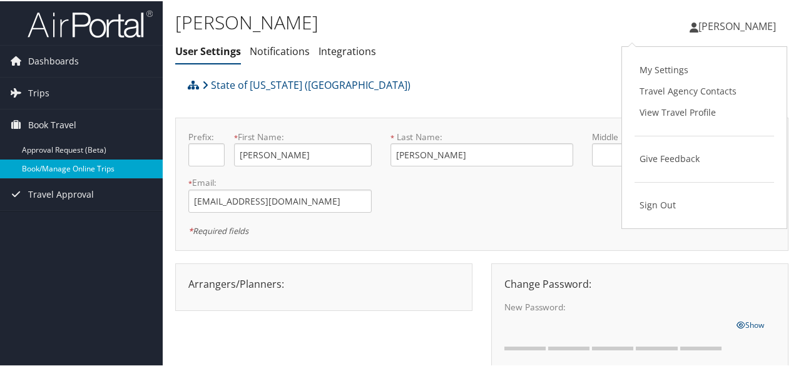
click at [75, 167] on link "Book/Manage Online Trips" at bounding box center [81, 167] width 163 height 19
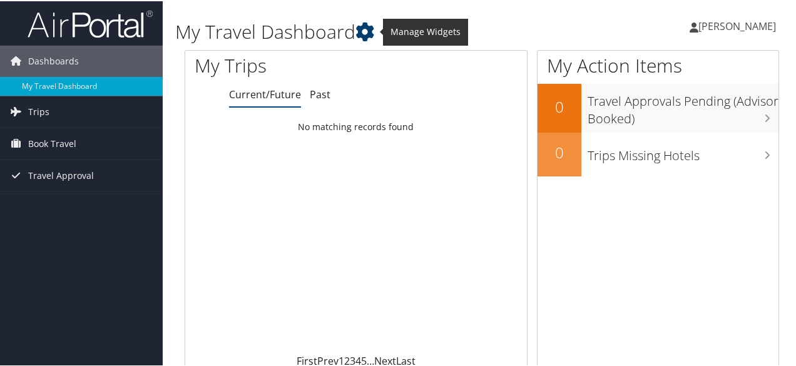
click at [364, 27] on icon at bounding box center [365, 30] width 19 height 19
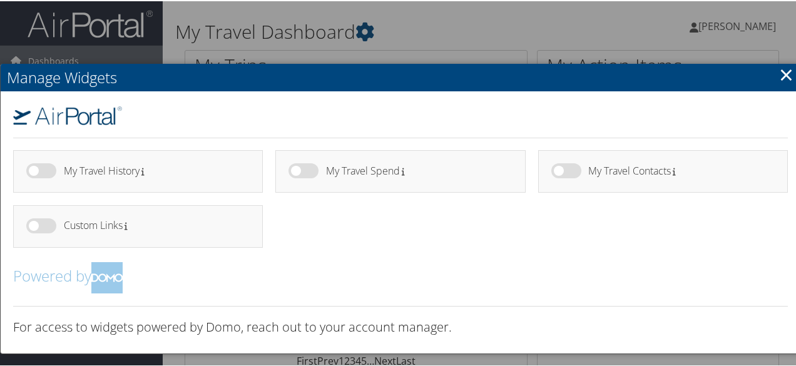
click at [44, 172] on label at bounding box center [41, 169] width 30 height 15
click at [41, 172] on input "checkbox" at bounding box center [37, 172] width 8 height 8
checkbox input "true"
click at [307, 175] on label at bounding box center [304, 169] width 30 height 15
click at [303, 175] on input "checkbox" at bounding box center [299, 172] width 8 height 8
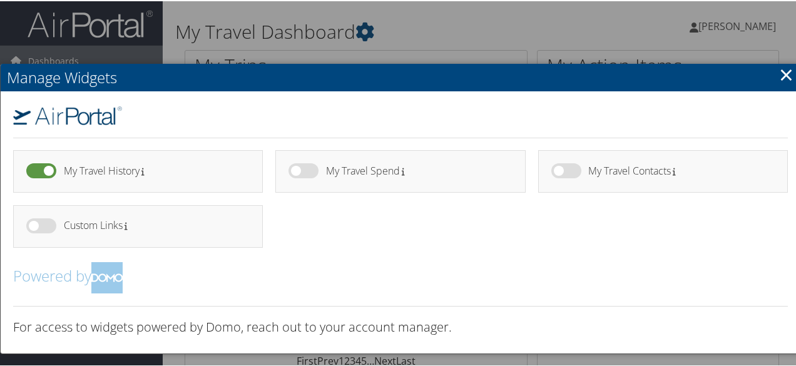
checkbox input "true"
click at [565, 172] on label at bounding box center [567, 169] width 30 height 15
click at [565, 172] on input "checkbox" at bounding box center [562, 172] width 8 height 8
checkbox input "true"
click at [48, 222] on label at bounding box center [41, 224] width 30 height 15
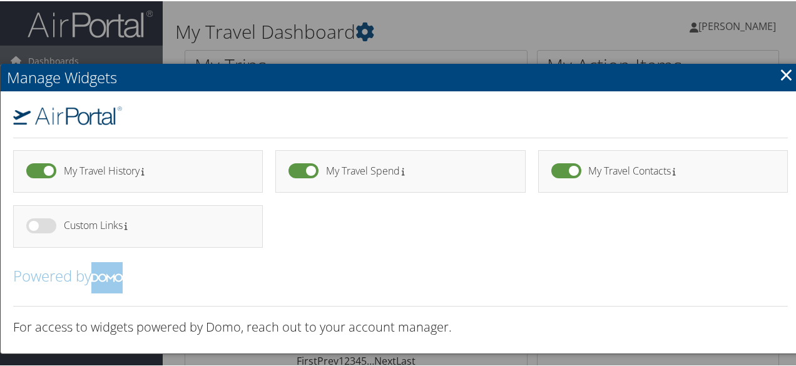
click at [41, 223] on input "checkbox" at bounding box center [37, 227] width 8 height 8
checkbox input "true"
click at [781, 76] on link "×" at bounding box center [786, 73] width 14 height 25
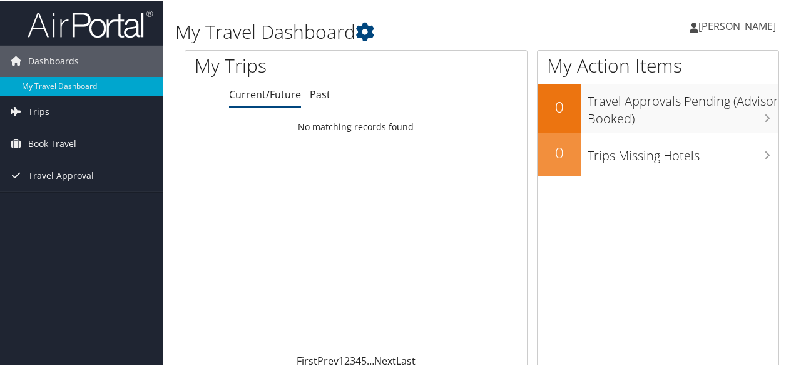
click at [108, 23] on img at bounding box center [90, 22] width 125 height 29
click at [34, 115] on span "Trips" at bounding box center [38, 110] width 21 height 31
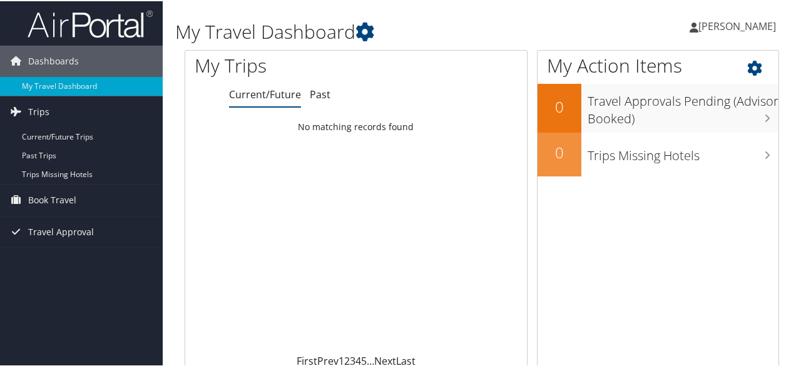
click at [751, 65] on icon at bounding box center [766, 63] width 37 height 21
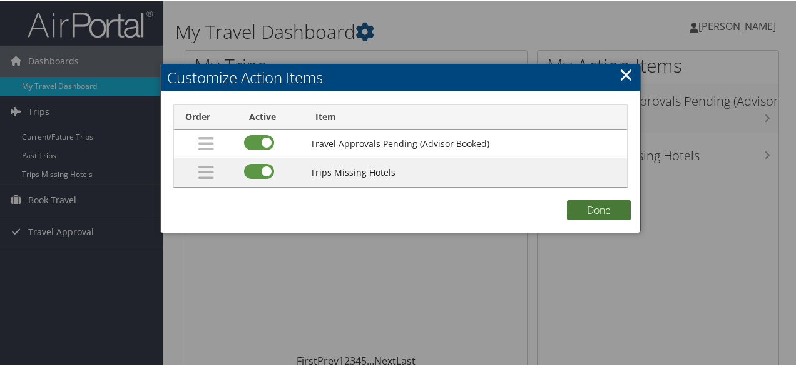
click at [605, 215] on button "Done" at bounding box center [599, 209] width 64 height 20
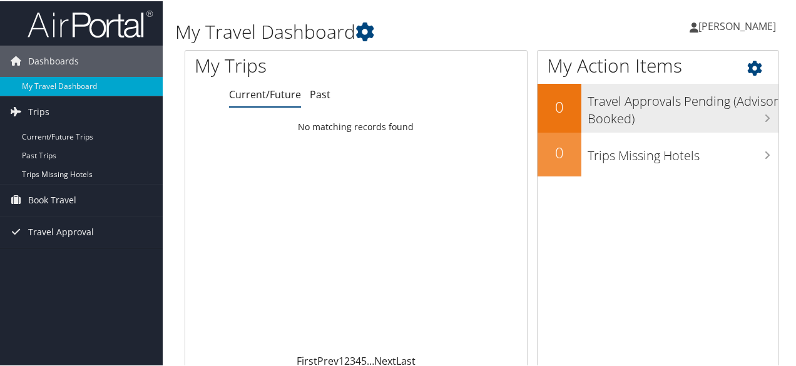
click at [689, 112] on h3 "Travel Approvals Pending (Advisor Booked)" at bounding box center [683, 105] width 191 height 41
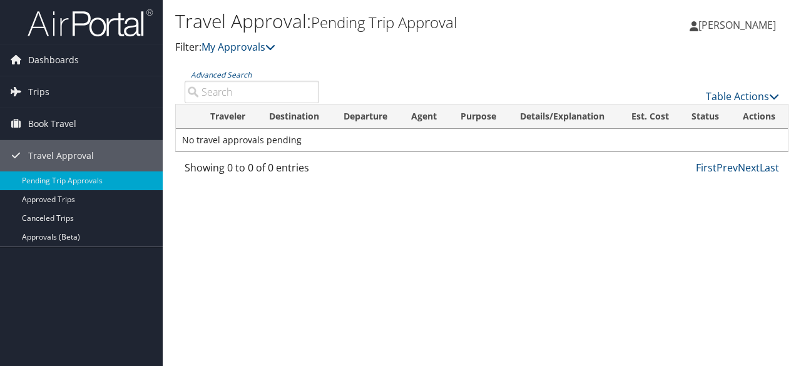
click at [691, 17] on link "[PERSON_NAME]" at bounding box center [739, 25] width 99 height 38
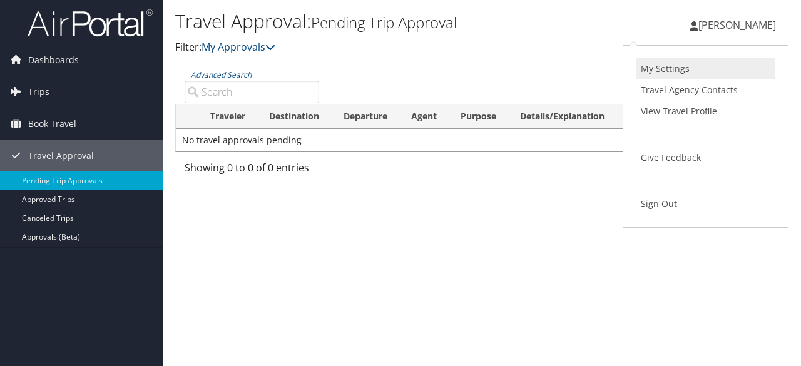
click at [655, 73] on link "My Settings" at bounding box center [706, 68] width 140 height 21
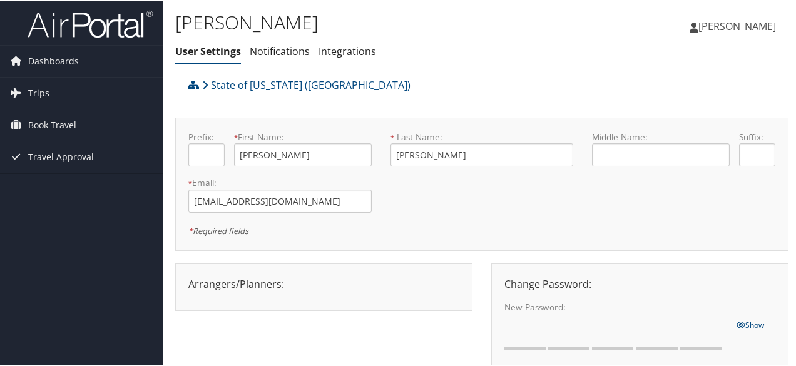
click at [713, 29] on span "[PERSON_NAME]" at bounding box center [738, 25] width 78 height 14
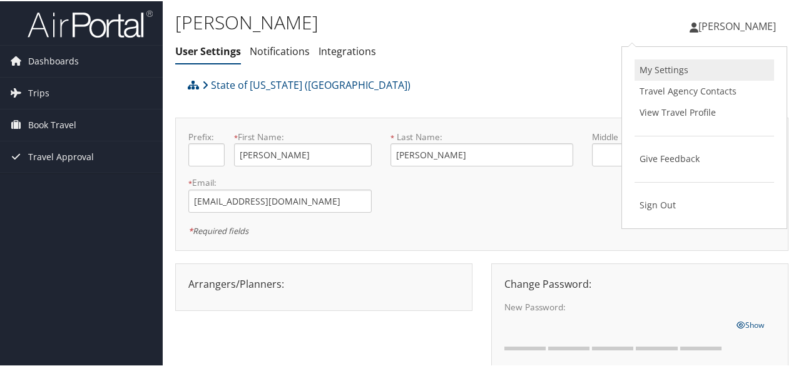
click at [681, 70] on link "My Settings" at bounding box center [705, 68] width 140 height 21
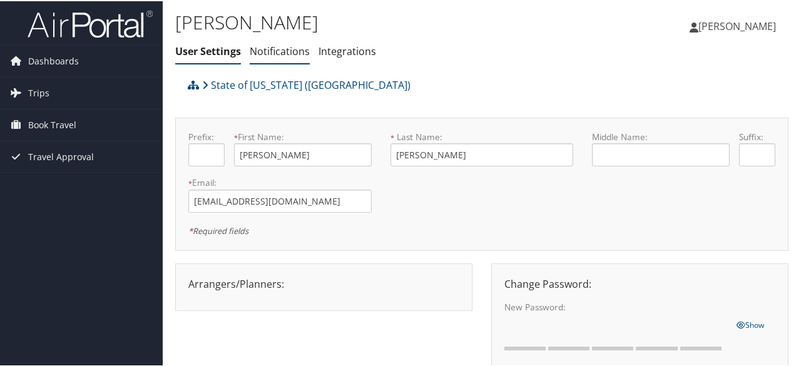
click at [285, 58] on li "Notifications" at bounding box center [280, 50] width 60 height 23
click at [290, 55] on link "Notifications" at bounding box center [280, 50] width 60 height 14
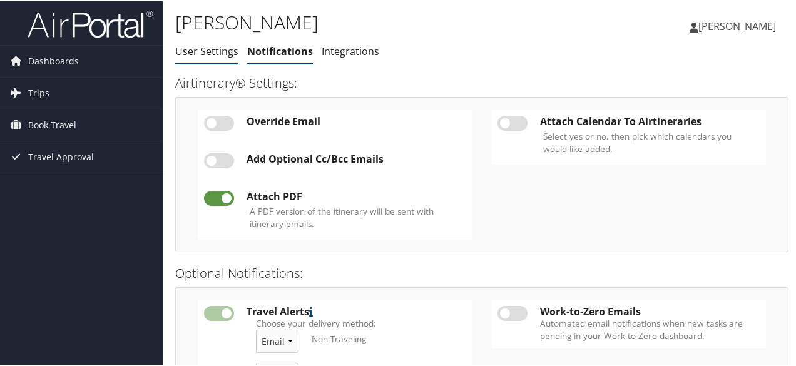
click at [213, 49] on link "User Settings" at bounding box center [206, 50] width 63 height 14
click at [61, 60] on span "Dashboards" at bounding box center [53, 59] width 51 height 31
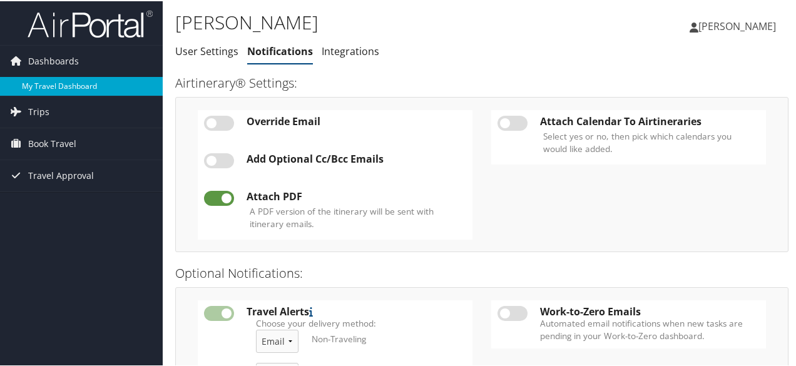
click at [63, 83] on link "My Travel Dashboard" at bounding box center [81, 85] width 163 height 19
